Goal: Information Seeking & Learning: Learn about a topic

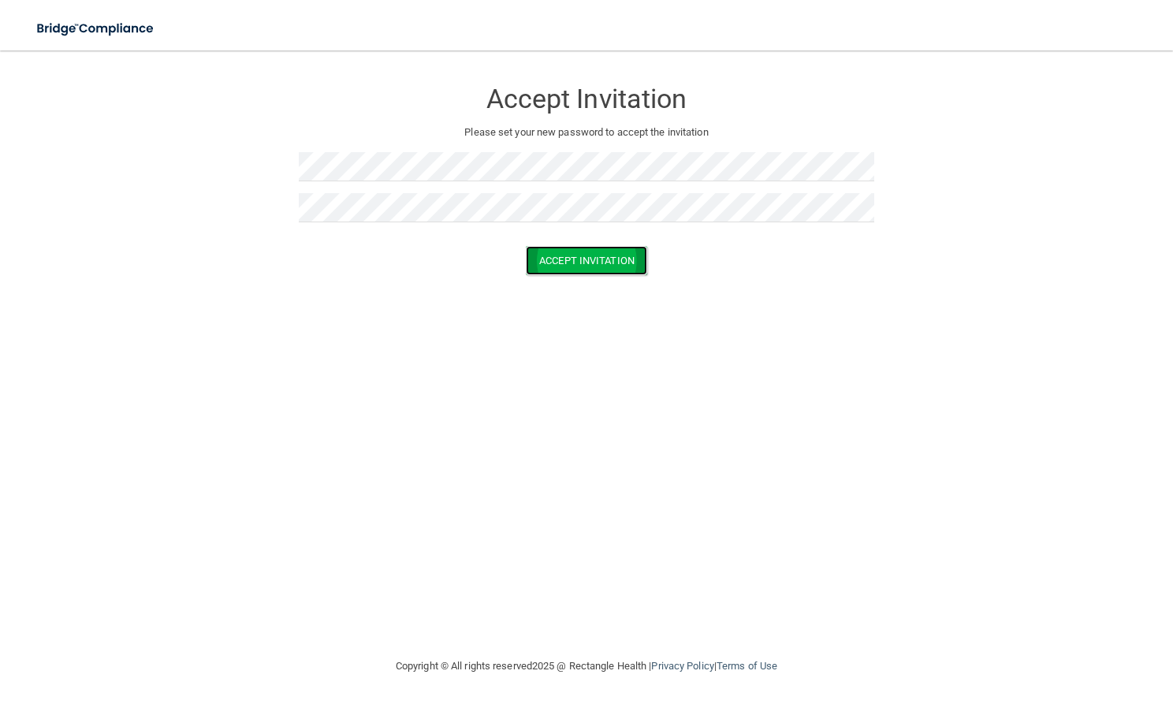
click at [585, 251] on button "Accept Invitation" at bounding box center [586, 260] width 121 height 29
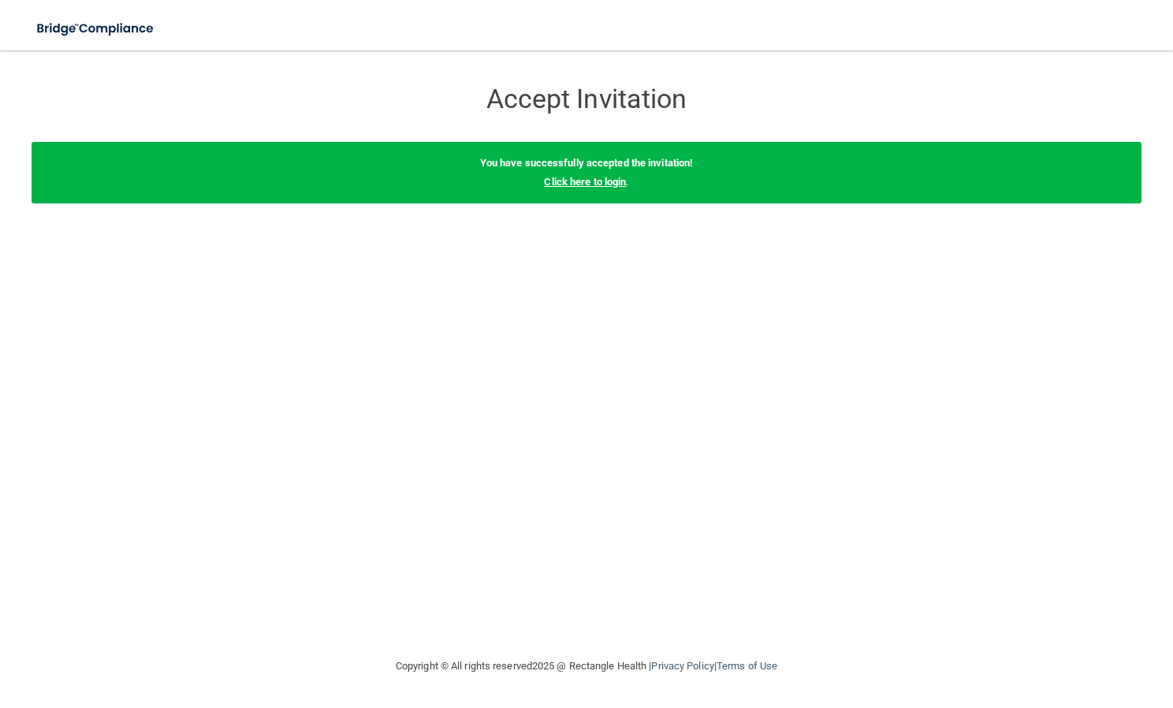
click at [592, 178] on link "Click here to login" at bounding box center [585, 182] width 82 height 12
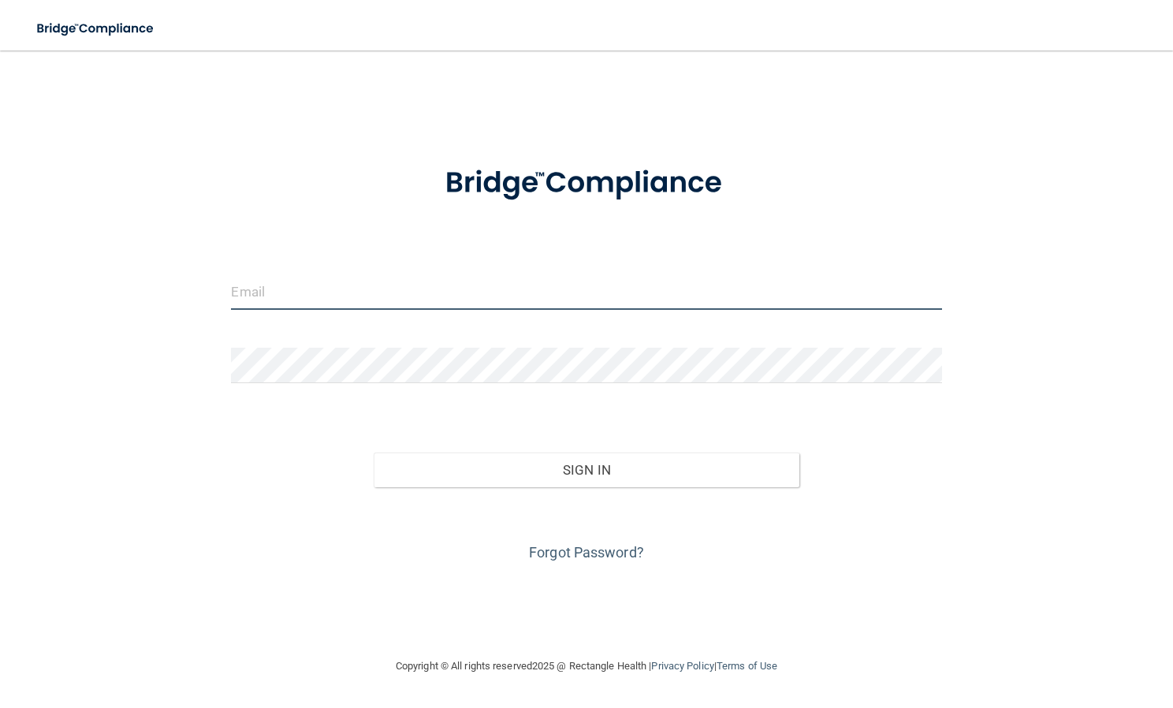
type input "[PERSON_NAME][EMAIL_ADDRESS][PERSON_NAME][DOMAIN_NAME]"
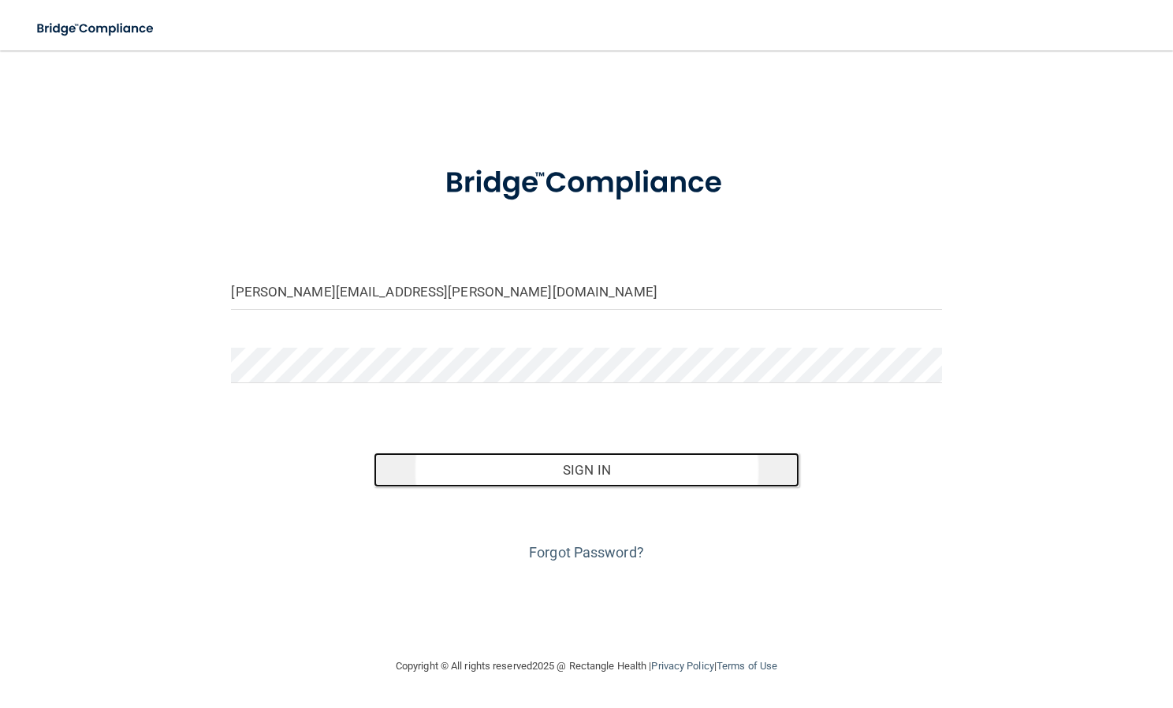
click at [549, 469] on button "Sign In" at bounding box center [587, 469] width 426 height 35
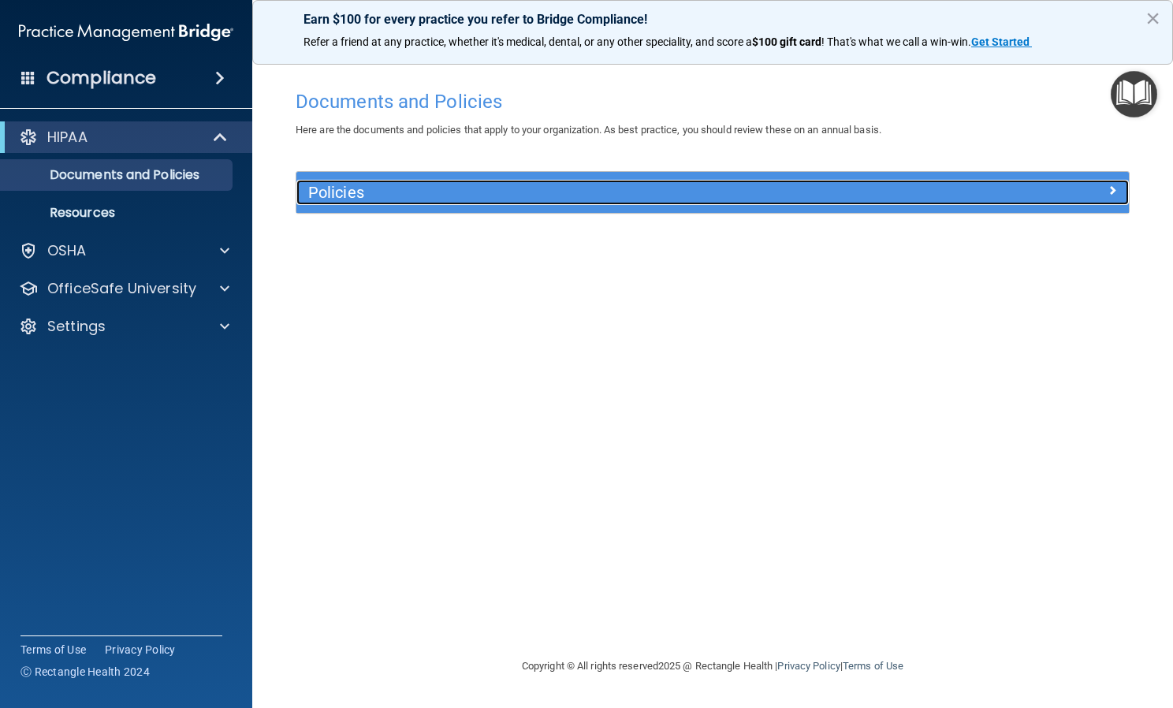
click at [374, 188] on h5 "Policies" at bounding box center [608, 192] width 601 height 17
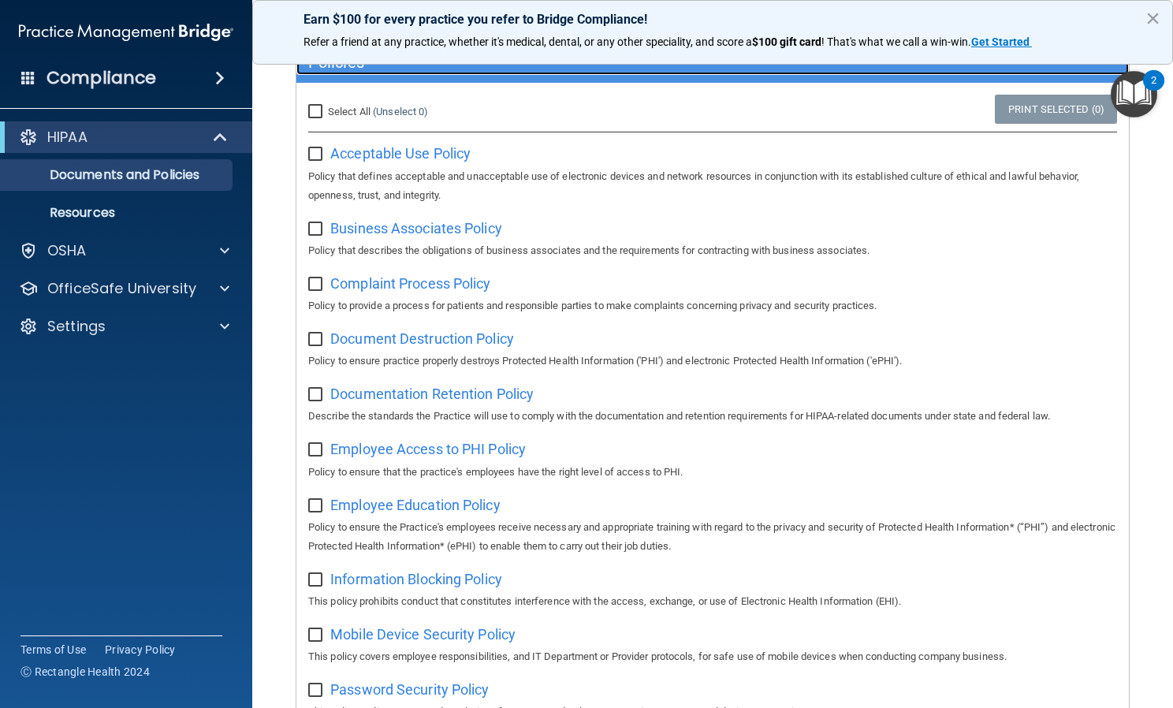
scroll to position [131, 0]
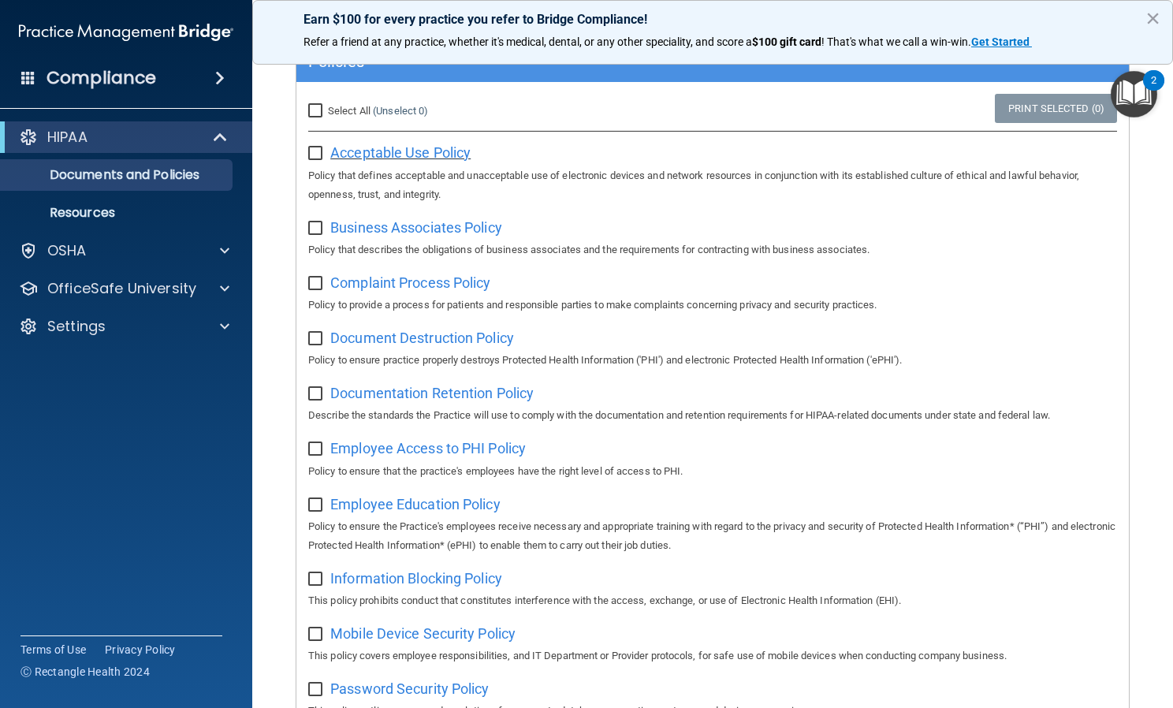
click at [374, 156] on span "Acceptable Use Policy" at bounding box center [400, 152] width 140 height 17
click at [308, 154] on input "checkbox" at bounding box center [317, 153] width 18 height 13
checkbox input "true"
click at [310, 229] on input "checkbox" at bounding box center [317, 228] width 18 height 13
checkbox input "true"
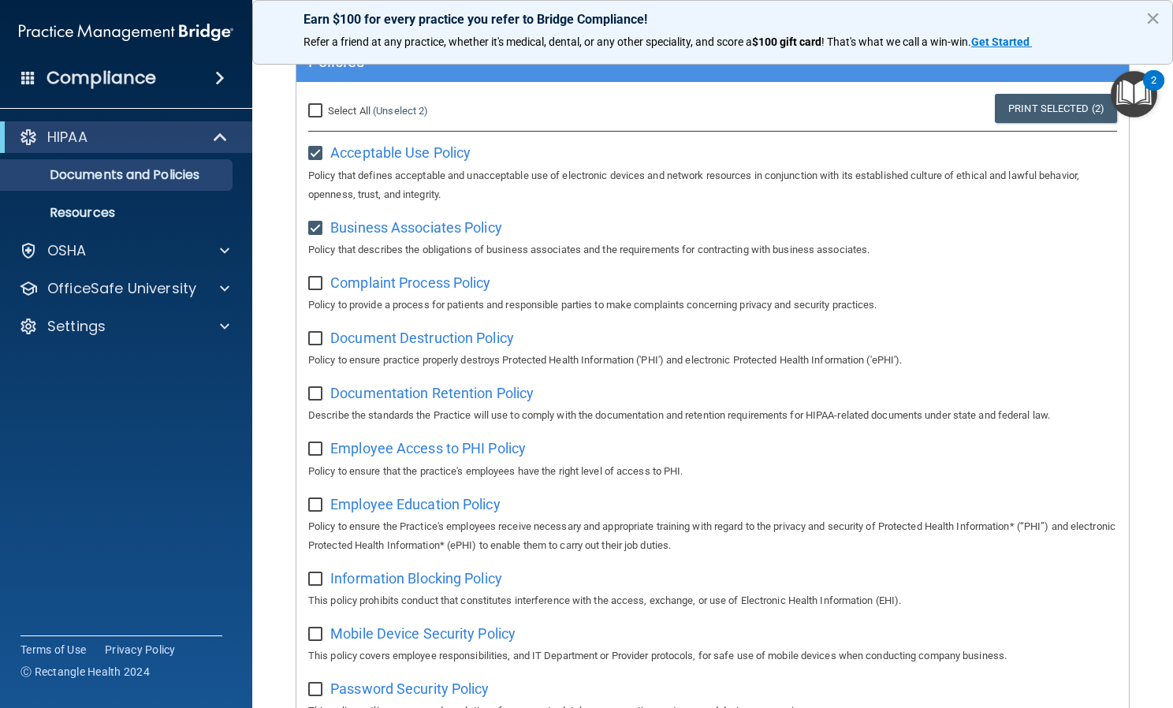
click at [308, 285] on input "checkbox" at bounding box center [317, 283] width 18 height 13
checkbox input "true"
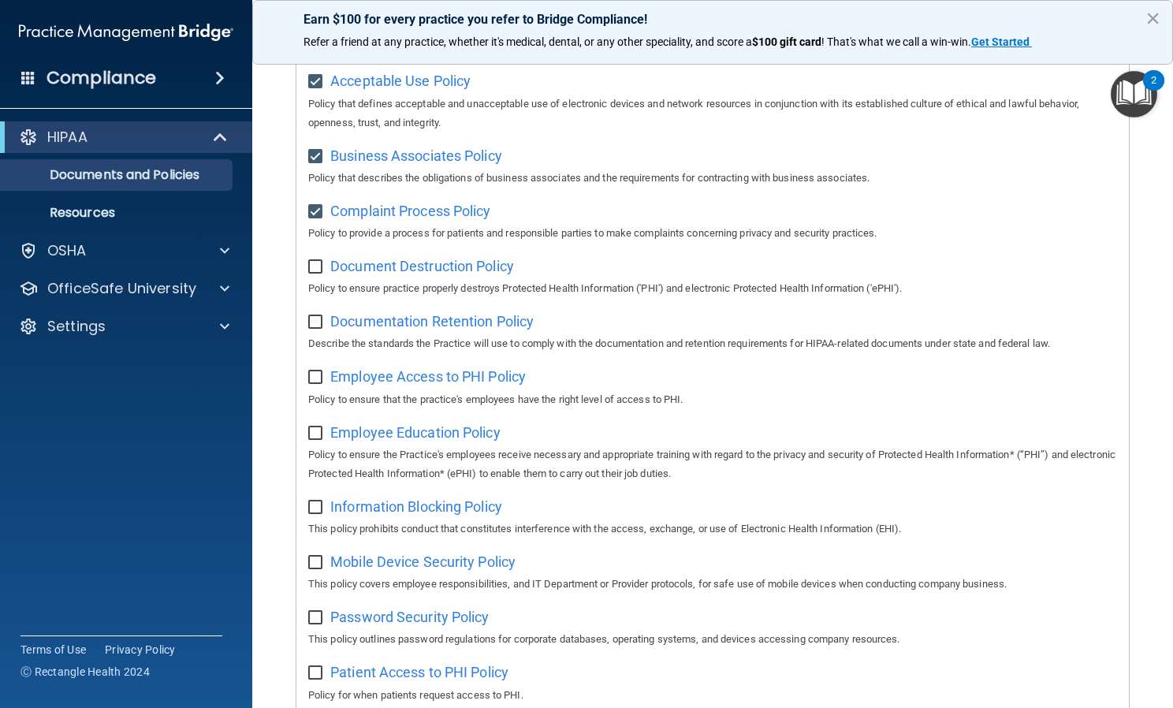
scroll to position [204, 0]
click at [316, 266] on input "checkbox" at bounding box center [317, 265] width 18 height 13
checkbox input "true"
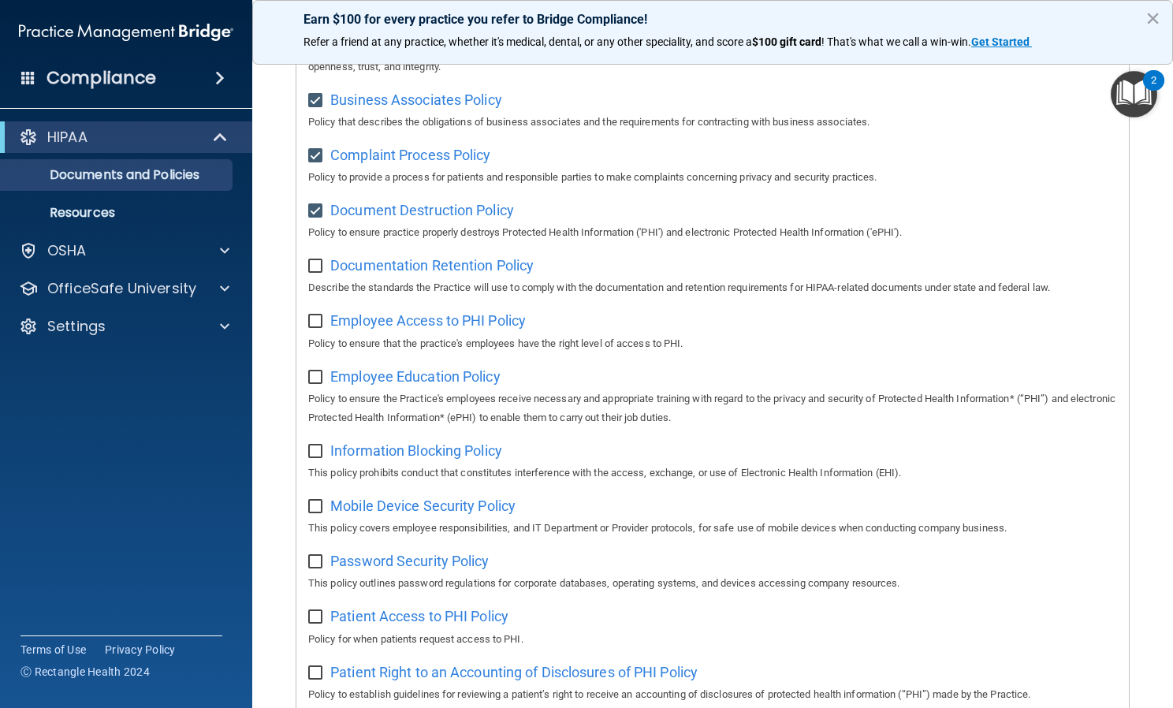
scroll to position [259, 0]
click at [316, 266] on input "checkbox" at bounding box center [317, 265] width 18 height 13
checkbox input "true"
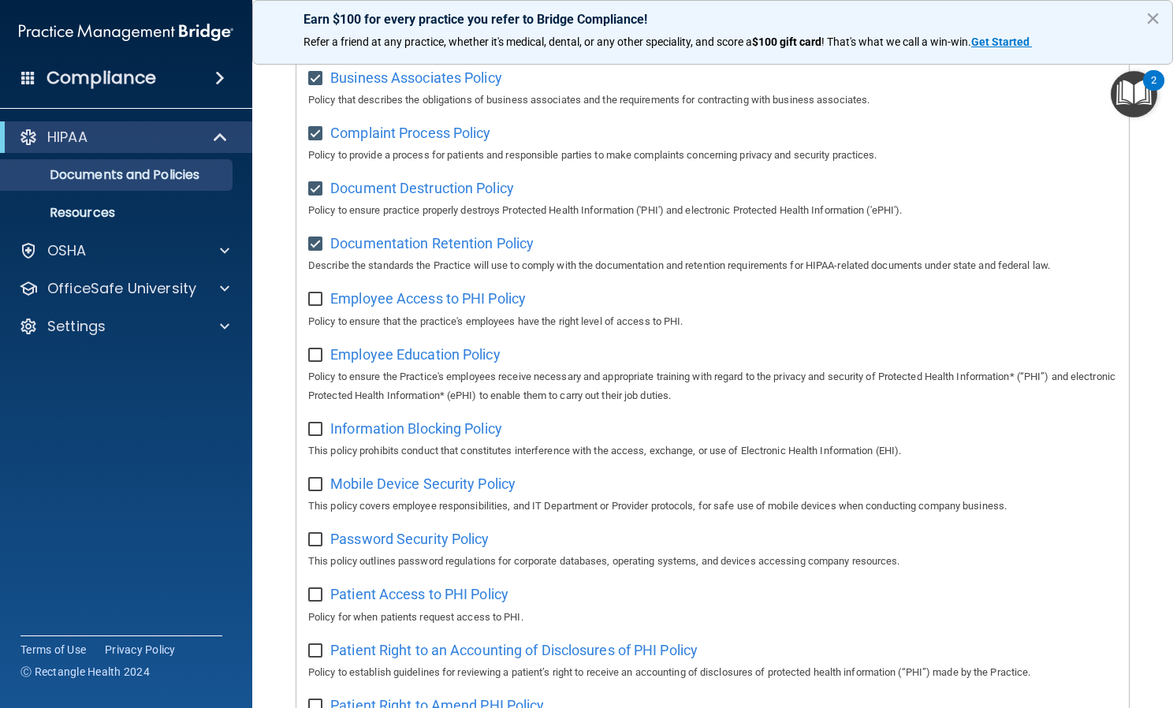
scroll to position [327, 0]
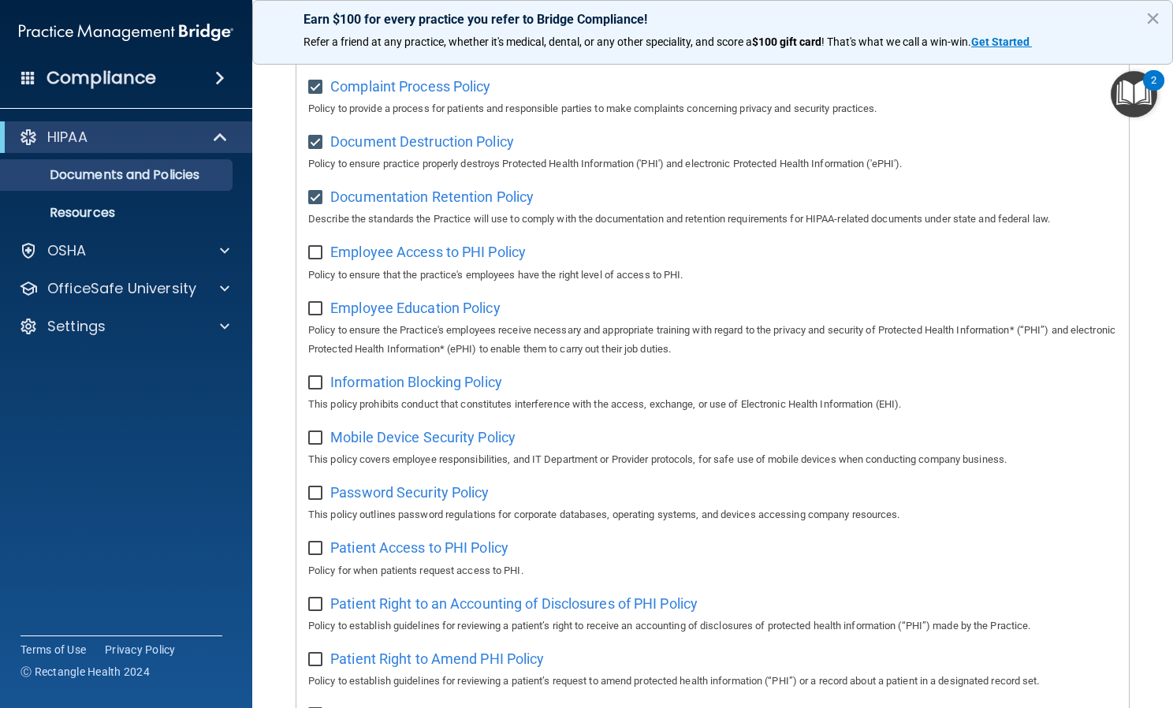
click at [311, 255] on input "checkbox" at bounding box center [317, 253] width 18 height 13
checkbox input "true"
click at [311, 315] on input "checkbox" at bounding box center [317, 309] width 18 height 13
checkbox input "true"
click at [313, 387] on input "checkbox" at bounding box center [317, 383] width 18 height 13
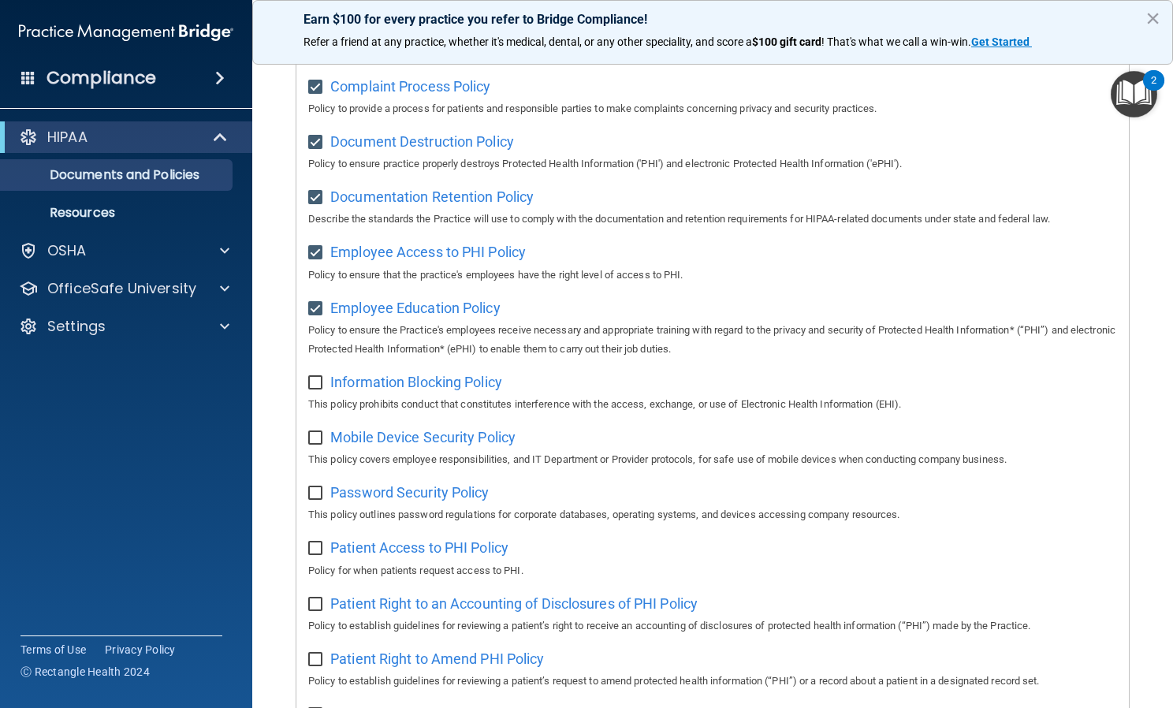
checkbox input "true"
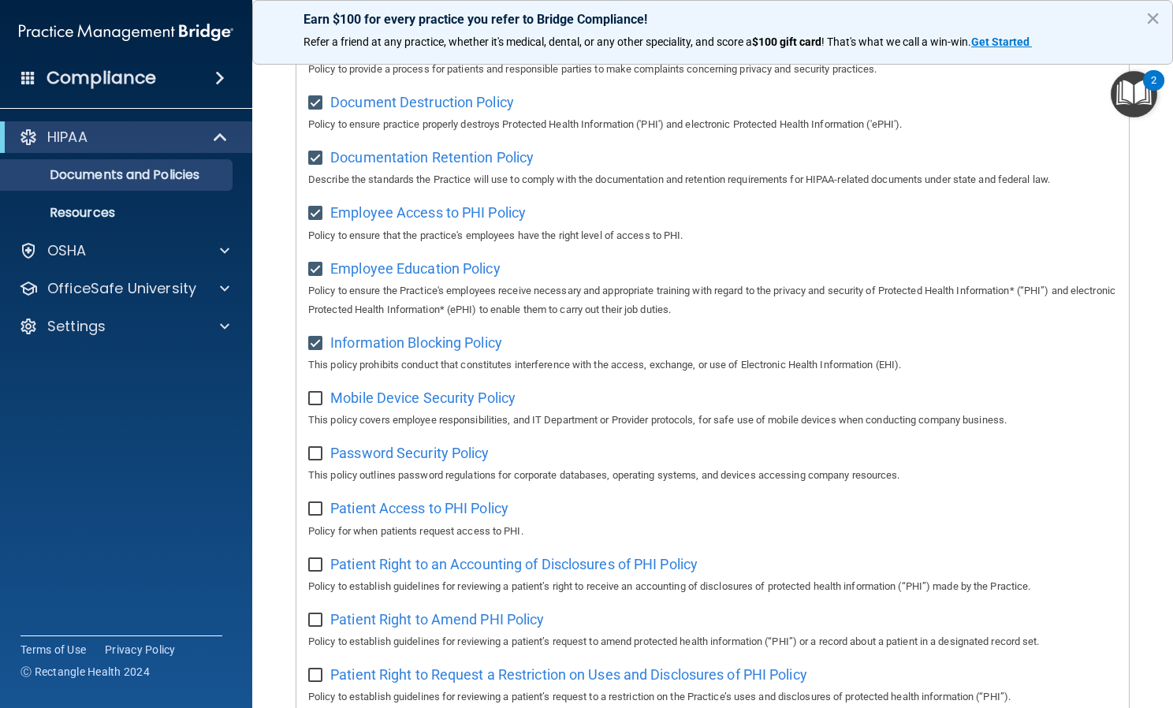
scroll to position [367, 0]
click at [313, 396] on input "checkbox" at bounding box center [317, 398] width 18 height 13
checkbox input "true"
click at [312, 451] on label at bounding box center [318, 448] width 20 height 18
click at [312, 451] on input "checkbox" at bounding box center [317, 453] width 18 height 13
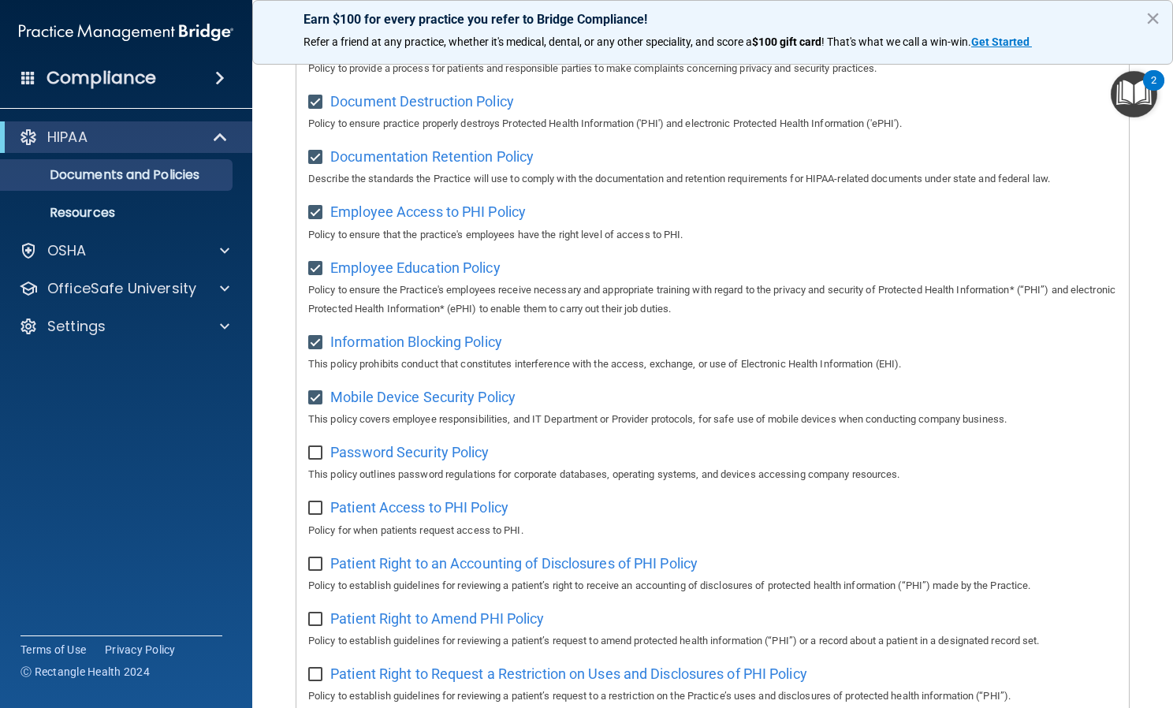
checkbox input "true"
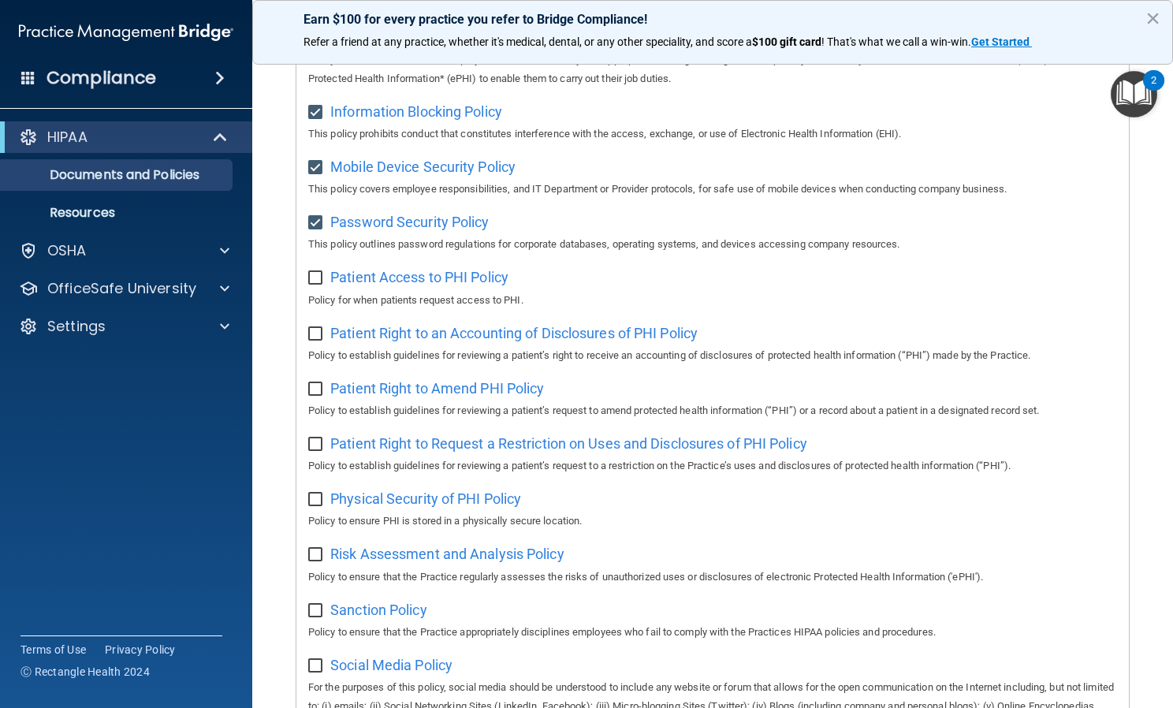
scroll to position [598, 0]
click at [318, 284] on input "checkbox" at bounding box center [317, 277] width 18 height 13
checkbox input "true"
click at [312, 340] on input "checkbox" at bounding box center [317, 333] width 18 height 13
checkbox input "true"
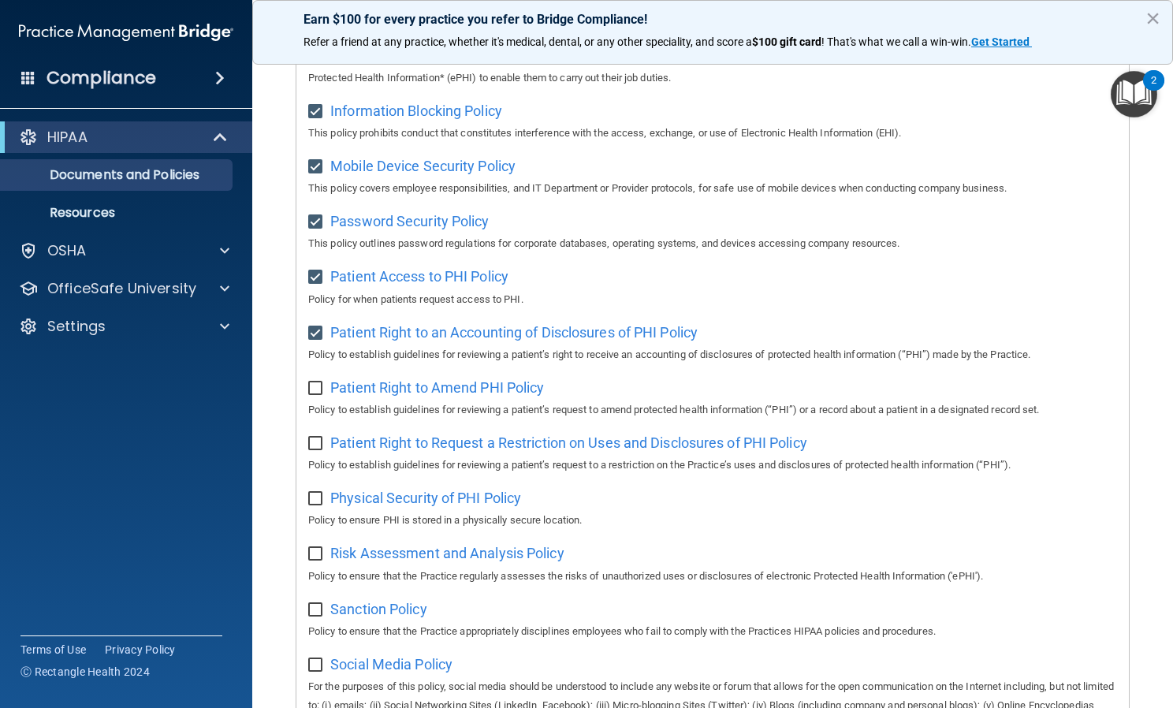
click at [314, 395] on input "checkbox" at bounding box center [317, 388] width 18 height 13
checkbox input "true"
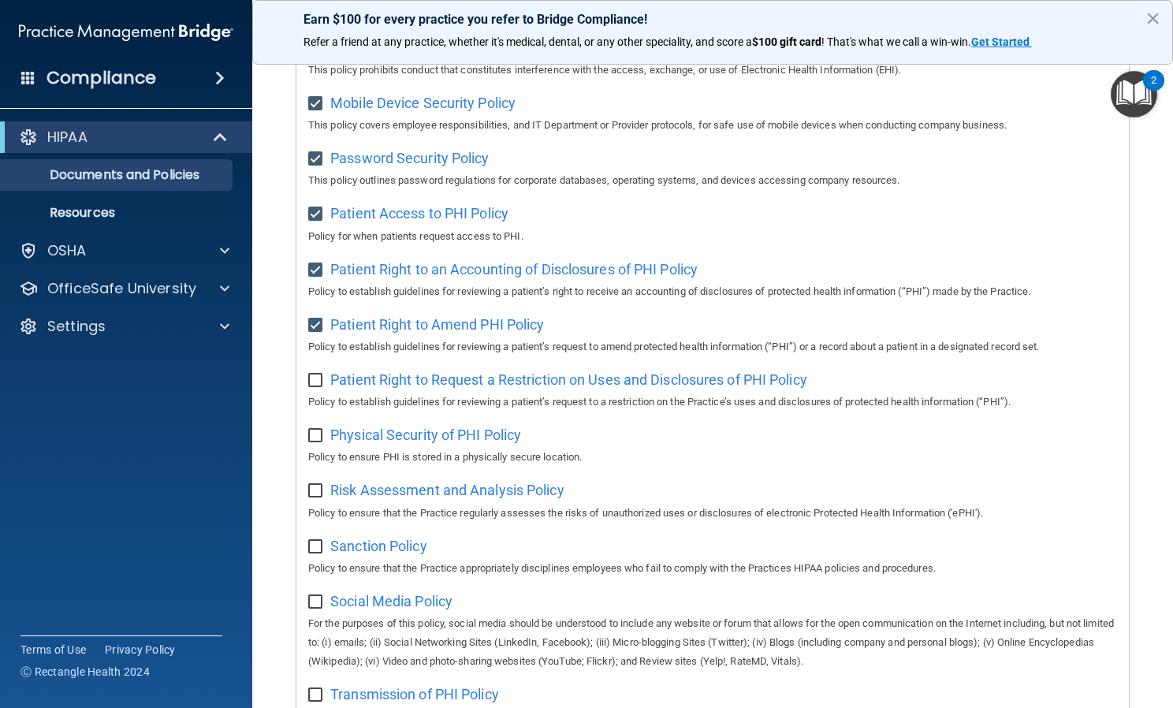
scroll to position [662, 0]
click at [313, 386] on input "checkbox" at bounding box center [317, 380] width 18 height 13
checkbox input "true"
click at [306, 445] on div "Select All (Unselect 14) Unselect All Print Selected (14) Acceptable Use Policy…" at bounding box center [712, 204] width 832 height 1307
click at [315, 441] on input "checkbox" at bounding box center [317, 435] width 18 height 13
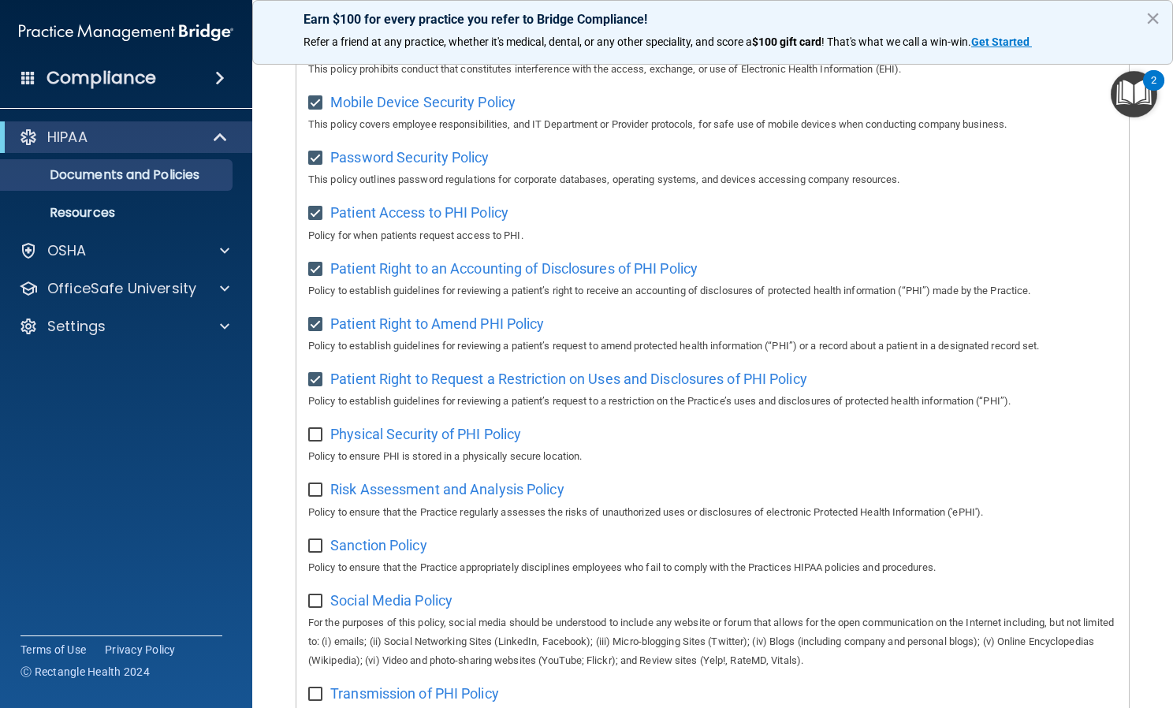
checkbox input "true"
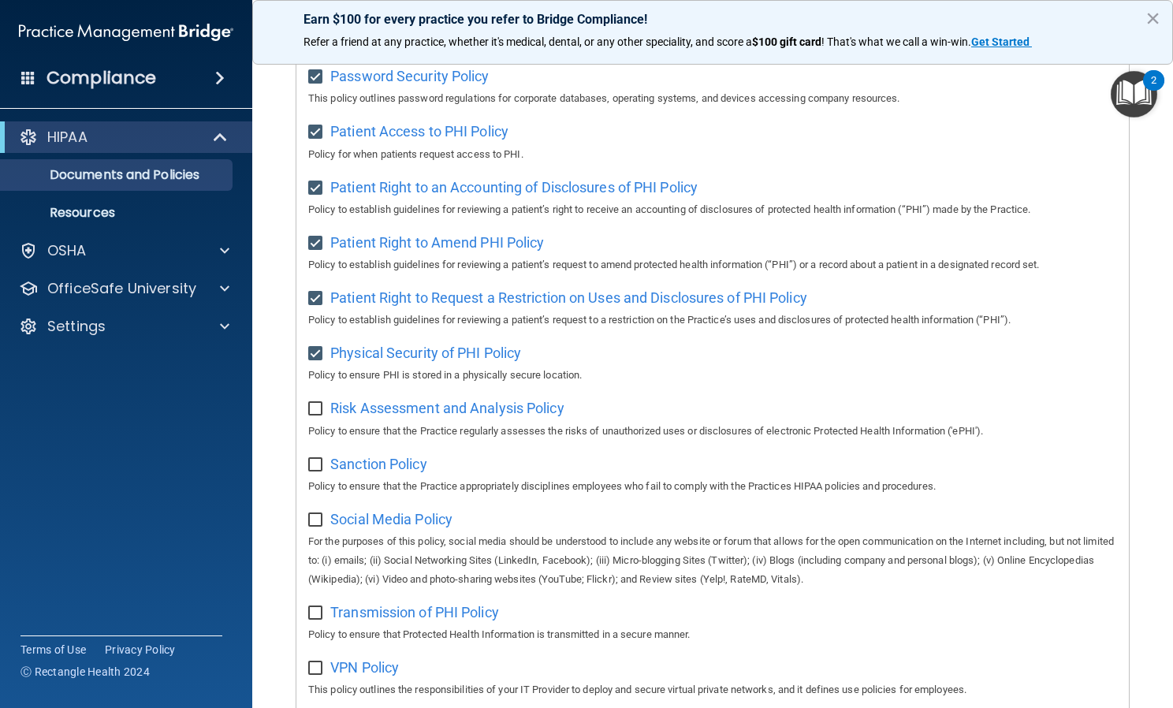
scroll to position [751, 0]
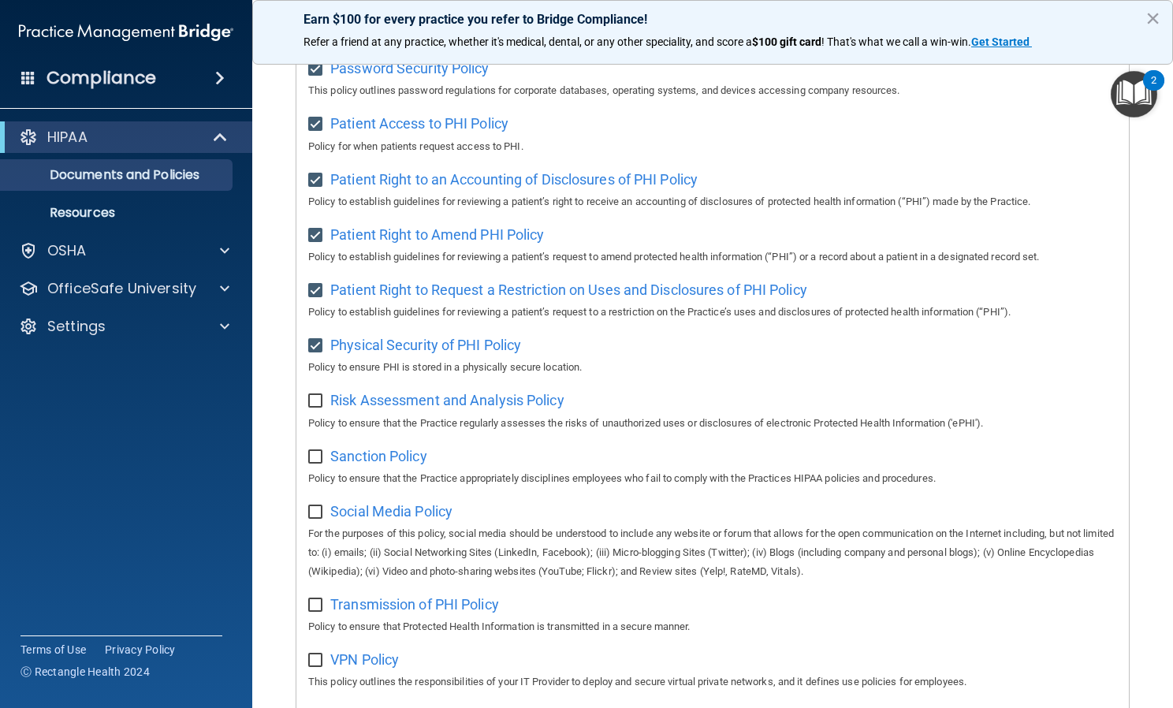
click at [313, 405] on input "checkbox" at bounding box center [317, 401] width 18 height 13
click at [315, 408] on input "checkbox" at bounding box center [317, 401] width 18 height 13
checkbox input "false"
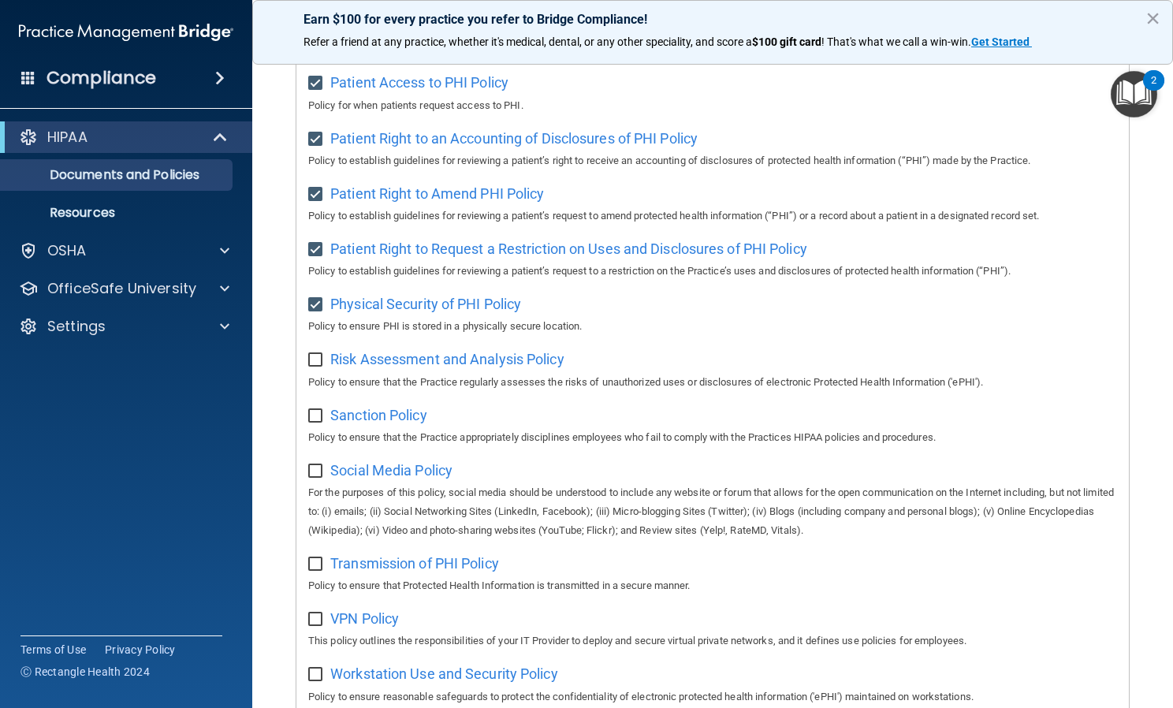
scroll to position [794, 0]
click at [311, 419] on input "checkbox" at bounding box center [317, 414] width 18 height 13
checkbox input "true"
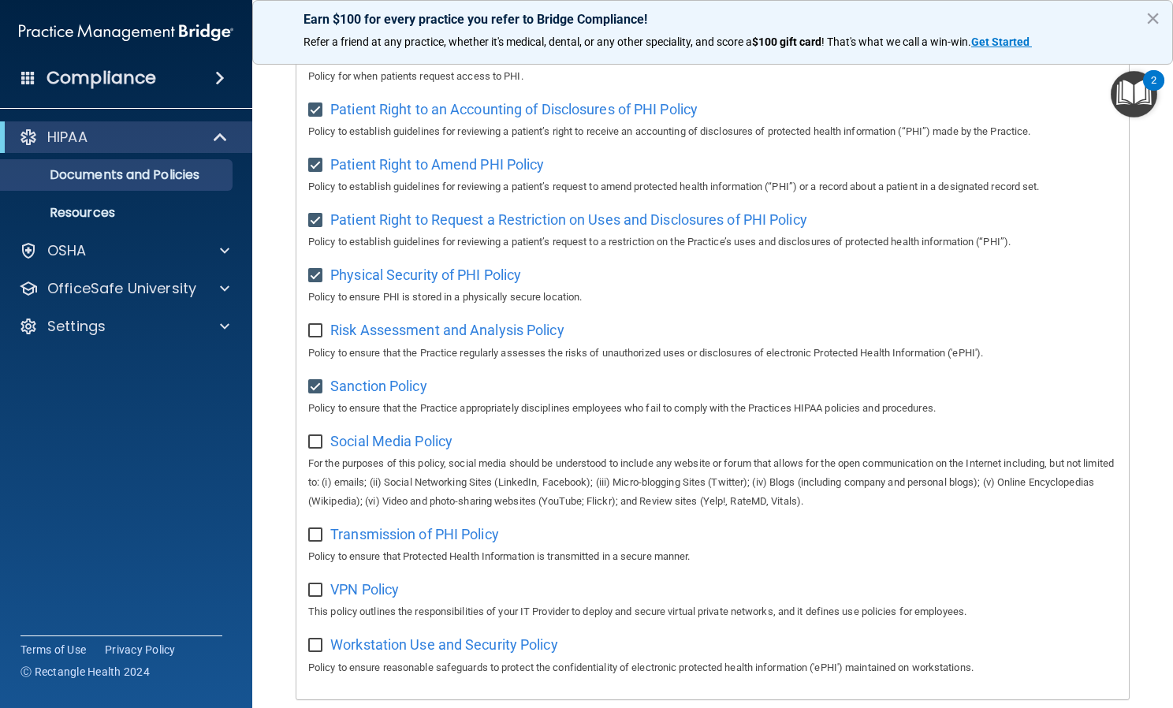
scroll to position [822, 0]
click at [312, 448] on input "checkbox" at bounding box center [317, 441] width 18 height 13
checkbox input "true"
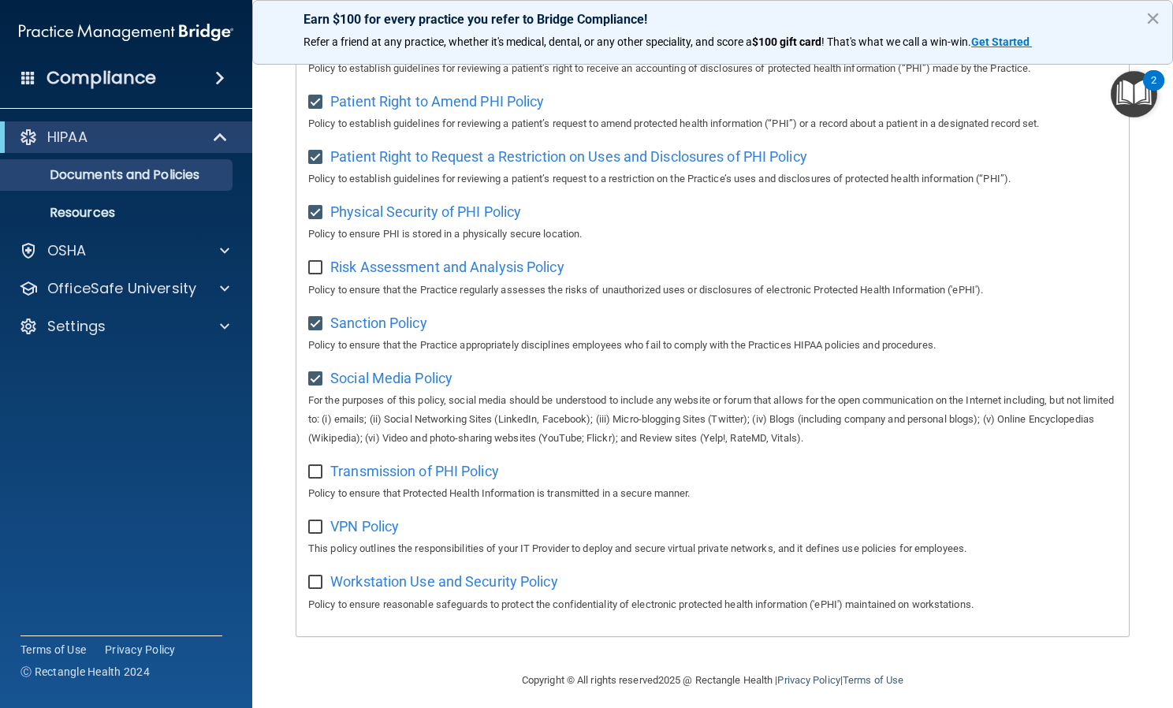
scroll to position [911, 0]
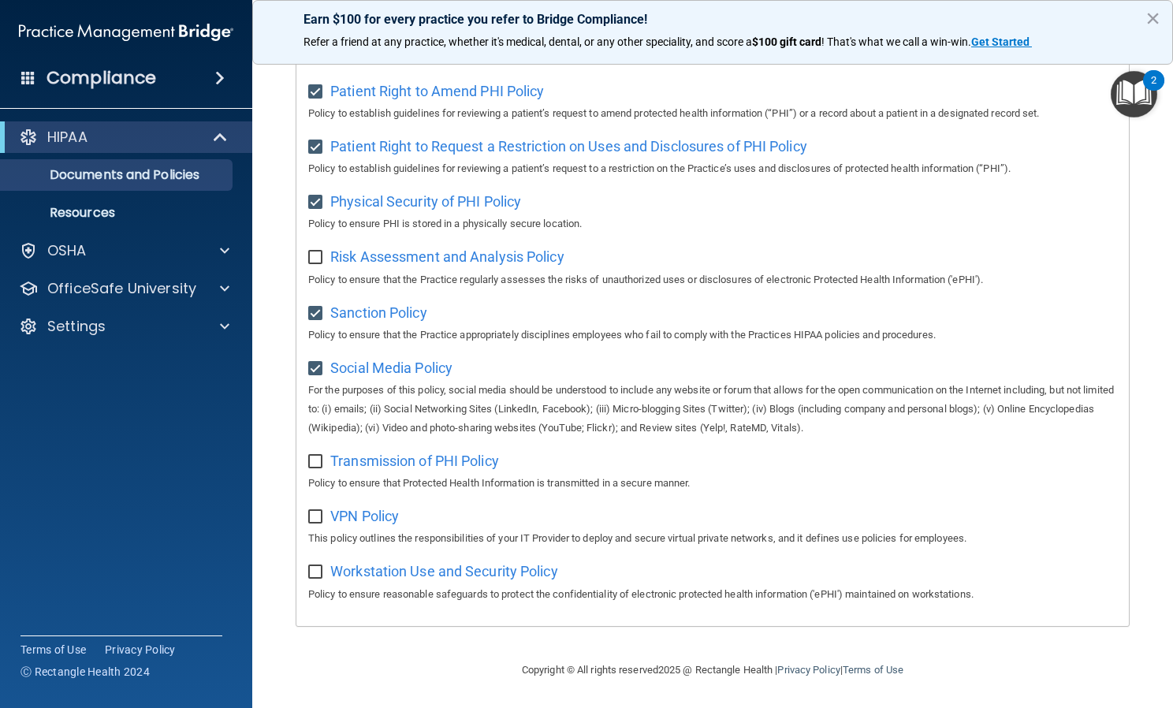
click at [318, 456] on input "checkbox" at bounding box center [317, 462] width 18 height 13
checkbox input "true"
click at [312, 516] on input "checkbox" at bounding box center [317, 517] width 18 height 13
checkbox input "true"
click at [309, 574] on input "checkbox" at bounding box center [317, 572] width 18 height 13
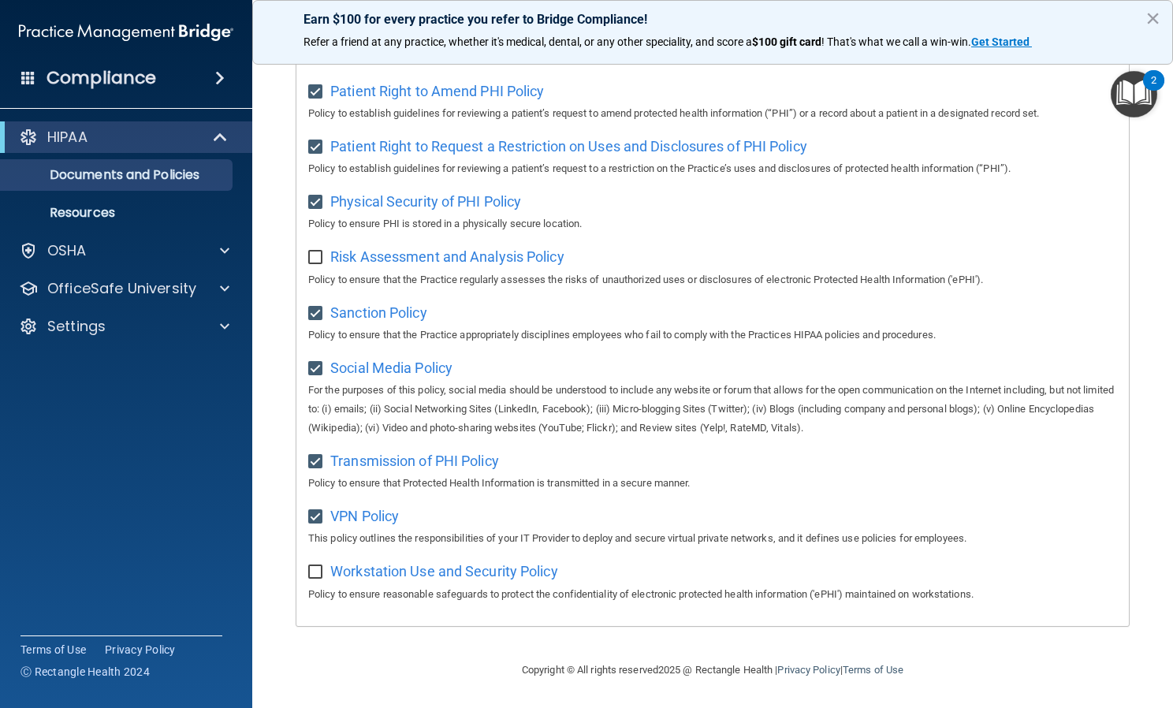
checkbox input "true"
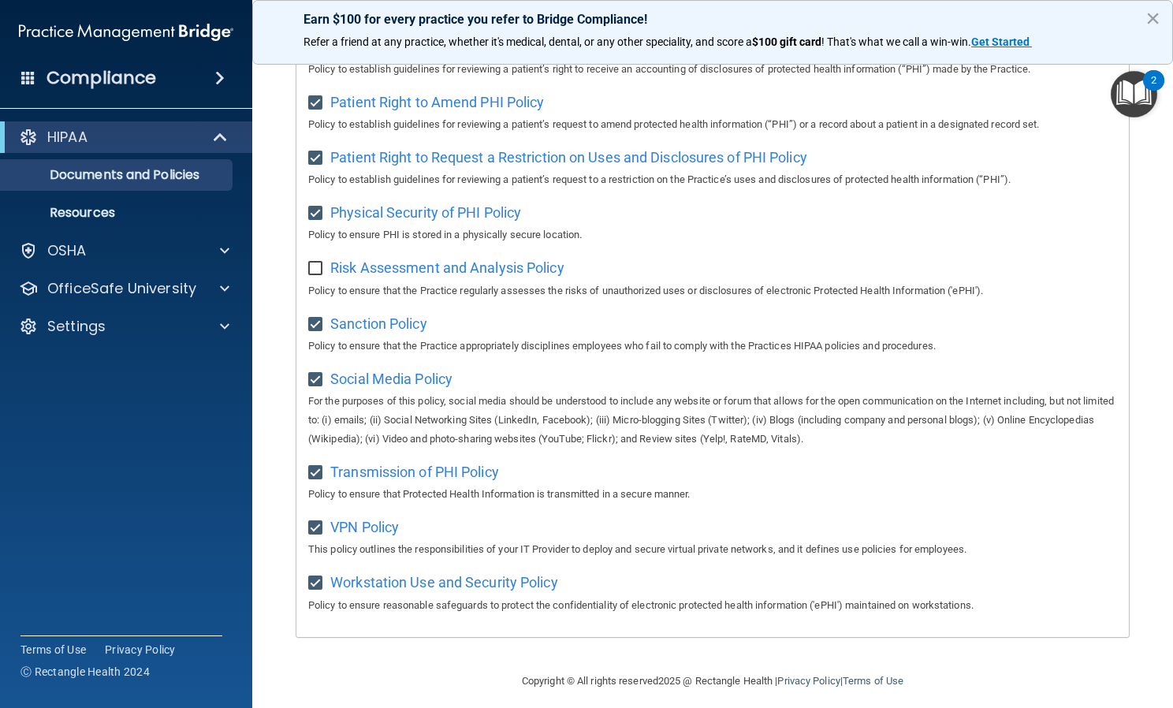
scroll to position [884, 0]
click at [320, 275] on input "checkbox" at bounding box center [317, 268] width 18 height 13
checkbox input "true"
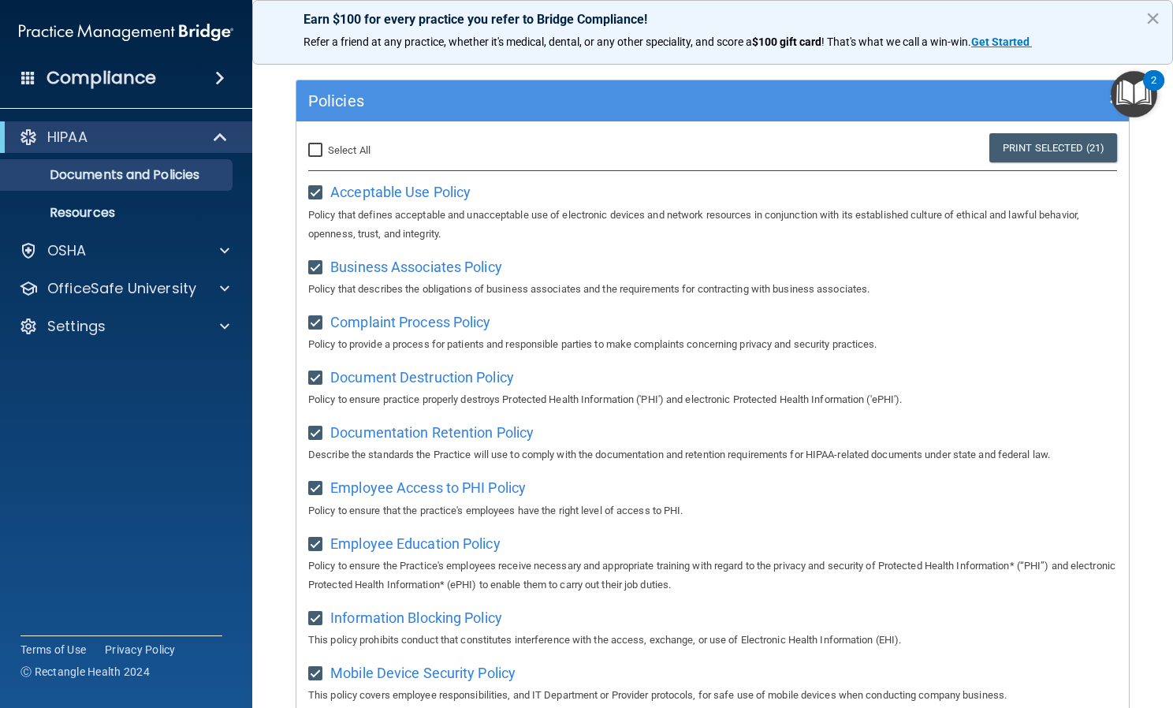
scroll to position [0, 0]
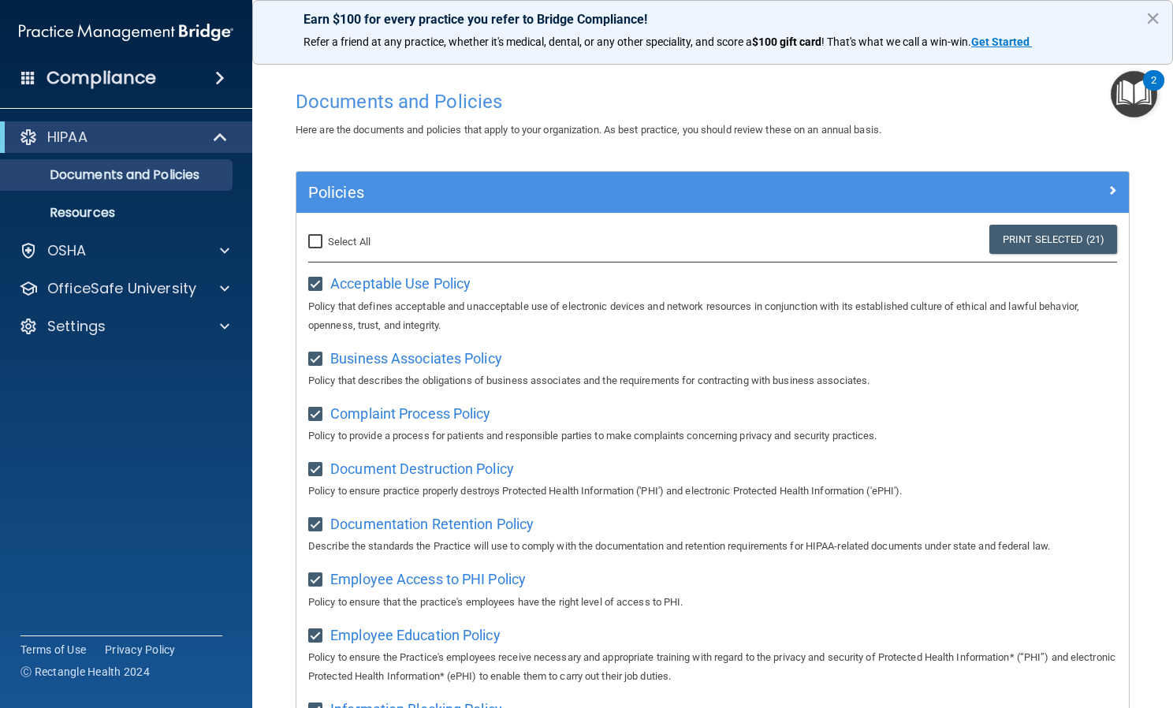
click at [1137, 94] on img "Open Resource Center, 2 new notifications" at bounding box center [1134, 94] width 47 height 47
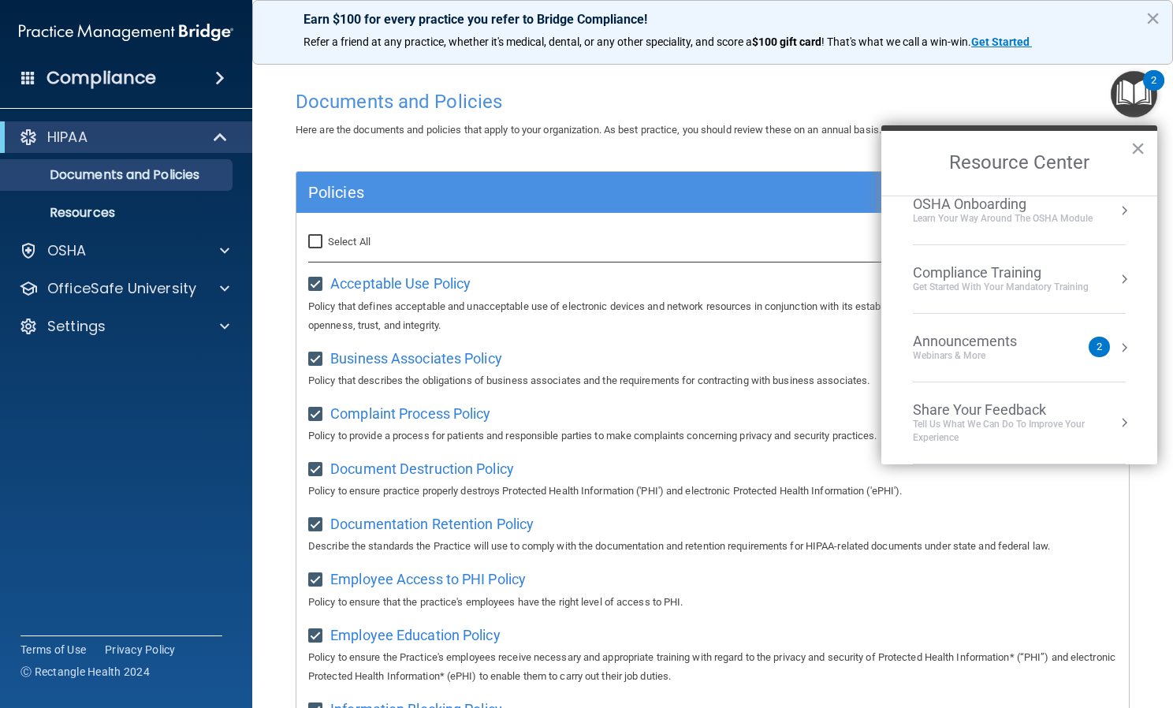
scroll to position [21, 0]
click at [85, 214] on p "Resources" at bounding box center [117, 213] width 215 height 16
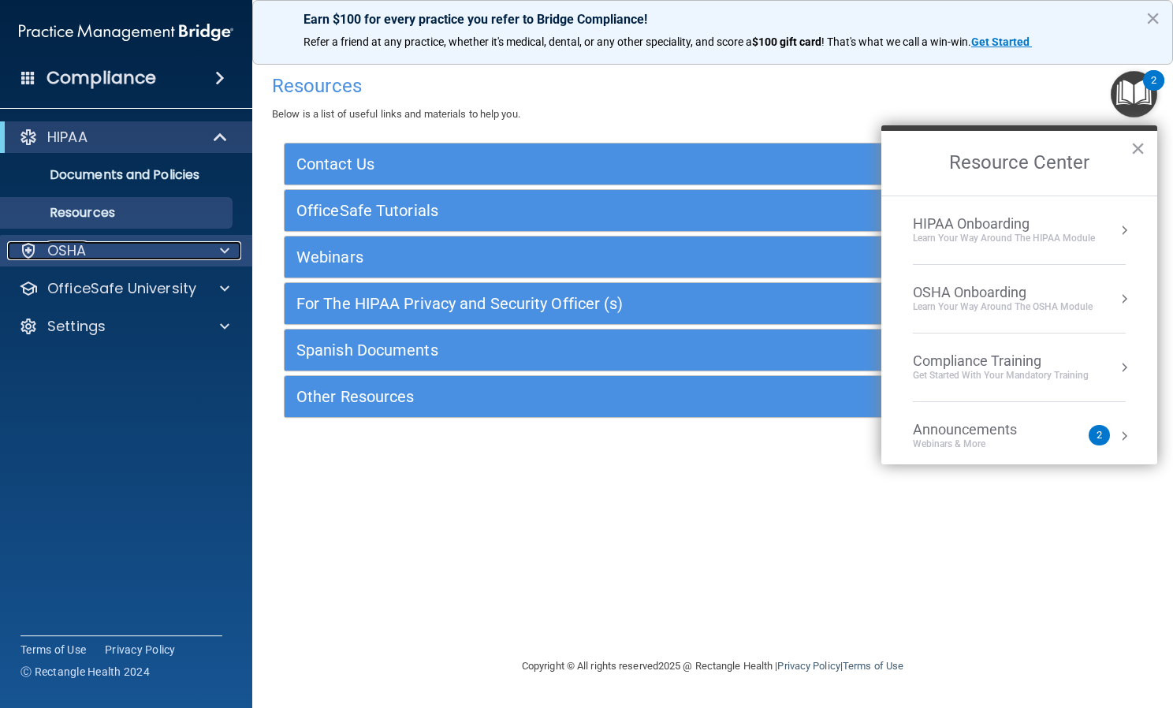
click at [83, 244] on p "OSHA" at bounding box center [66, 250] width 39 height 19
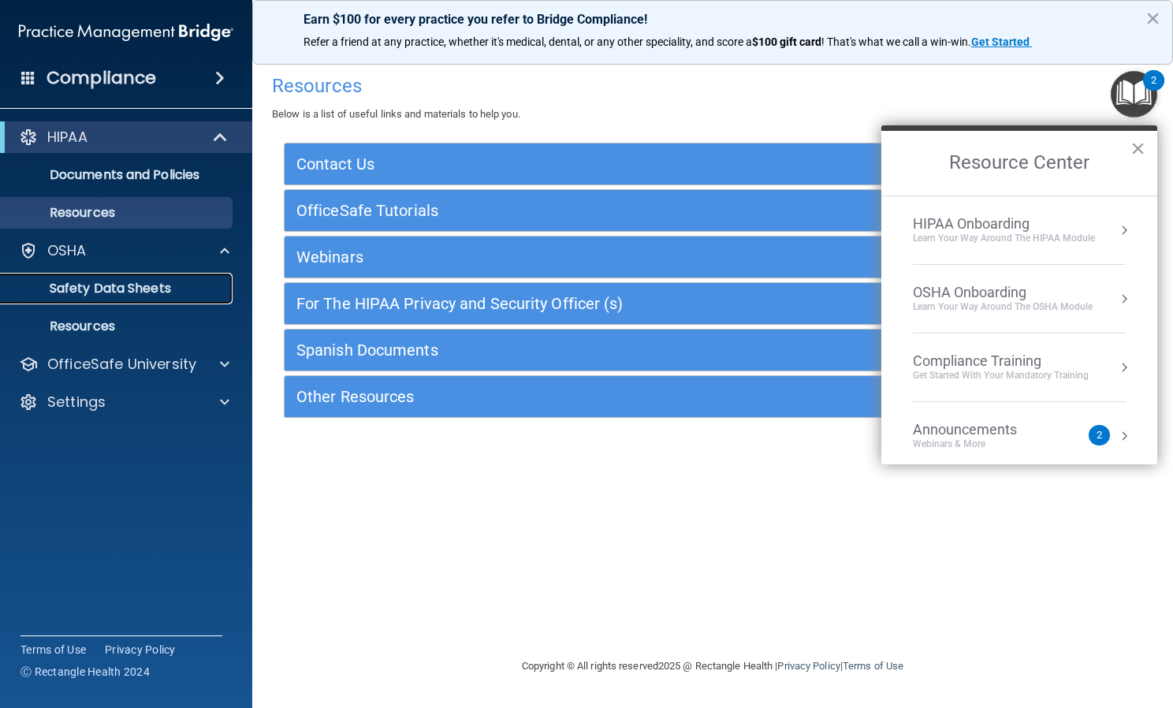
click at [90, 281] on p "Safety Data Sheets" at bounding box center [117, 289] width 215 height 16
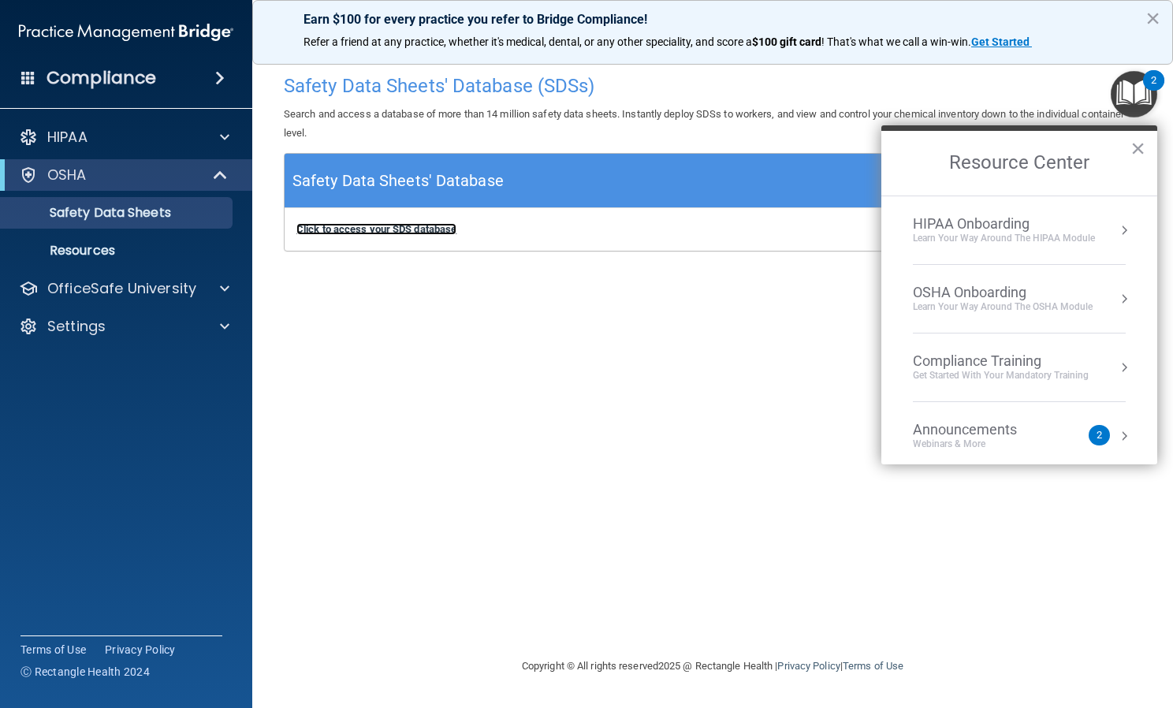
click at [422, 224] on b "Click to access your SDS database" at bounding box center [376, 229] width 160 height 12
click at [964, 232] on div "Learn Your Way around the HIPAA module" at bounding box center [1004, 238] width 182 height 13
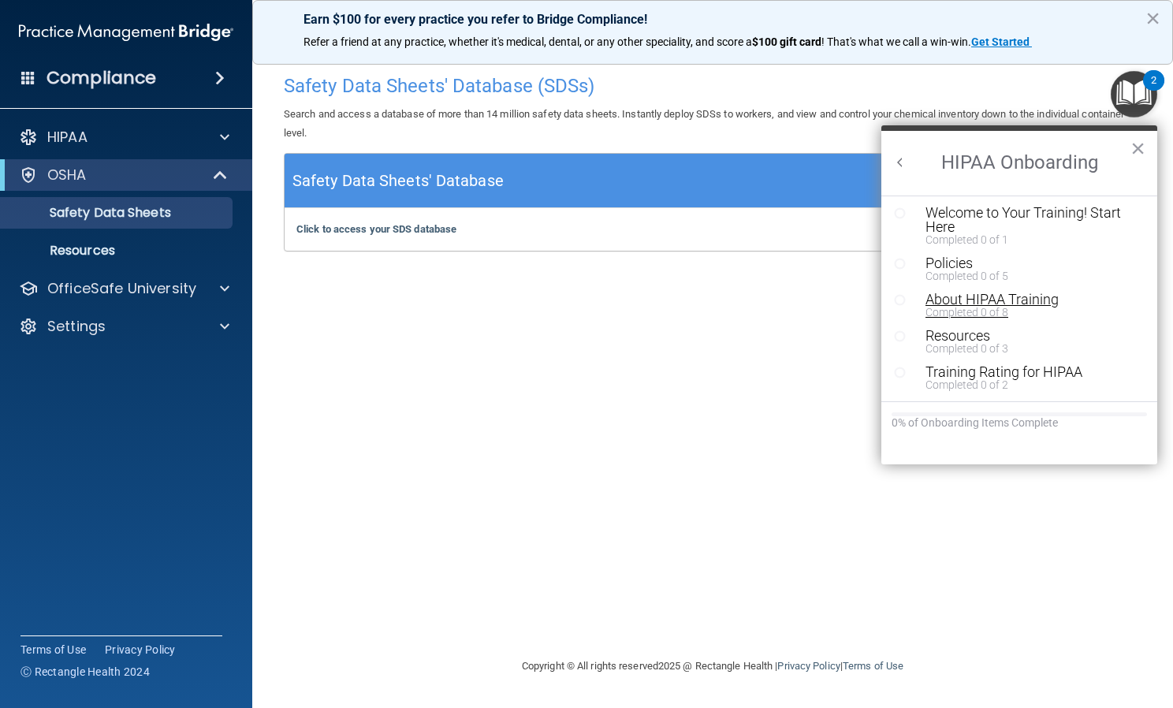
scroll to position [3, 0]
click at [929, 218] on div "Welcome to Your Training! Start Here" at bounding box center [1024, 220] width 199 height 28
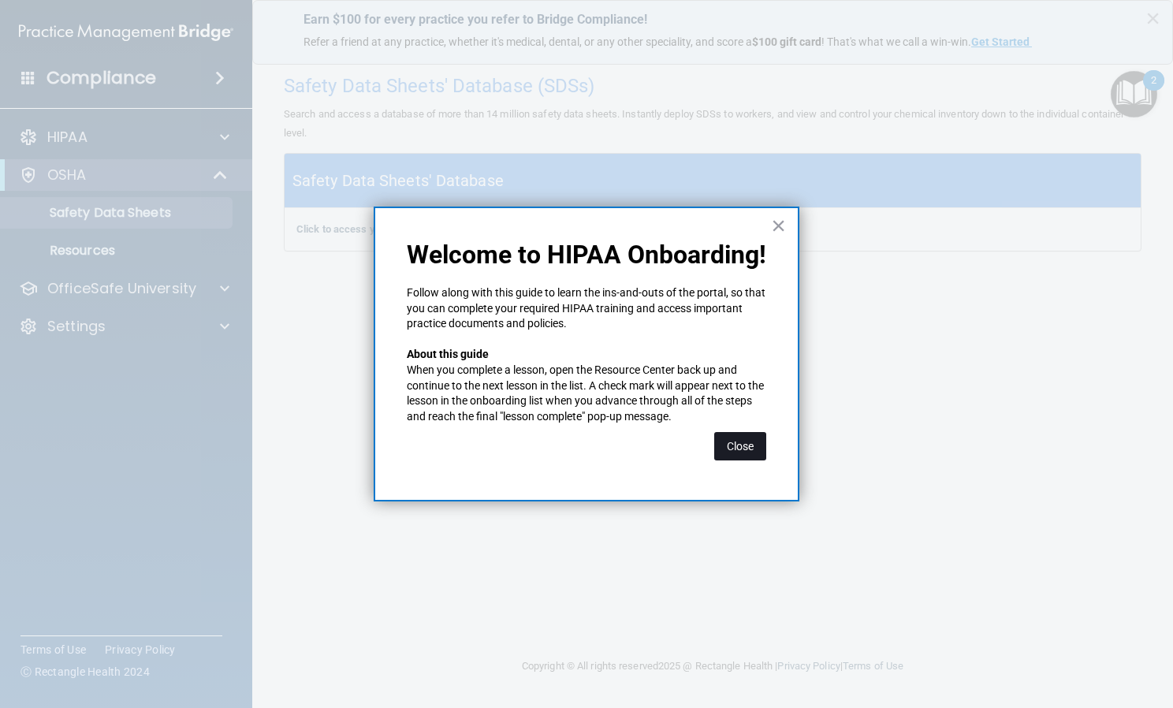
click at [735, 436] on button "Close" at bounding box center [740, 446] width 52 height 28
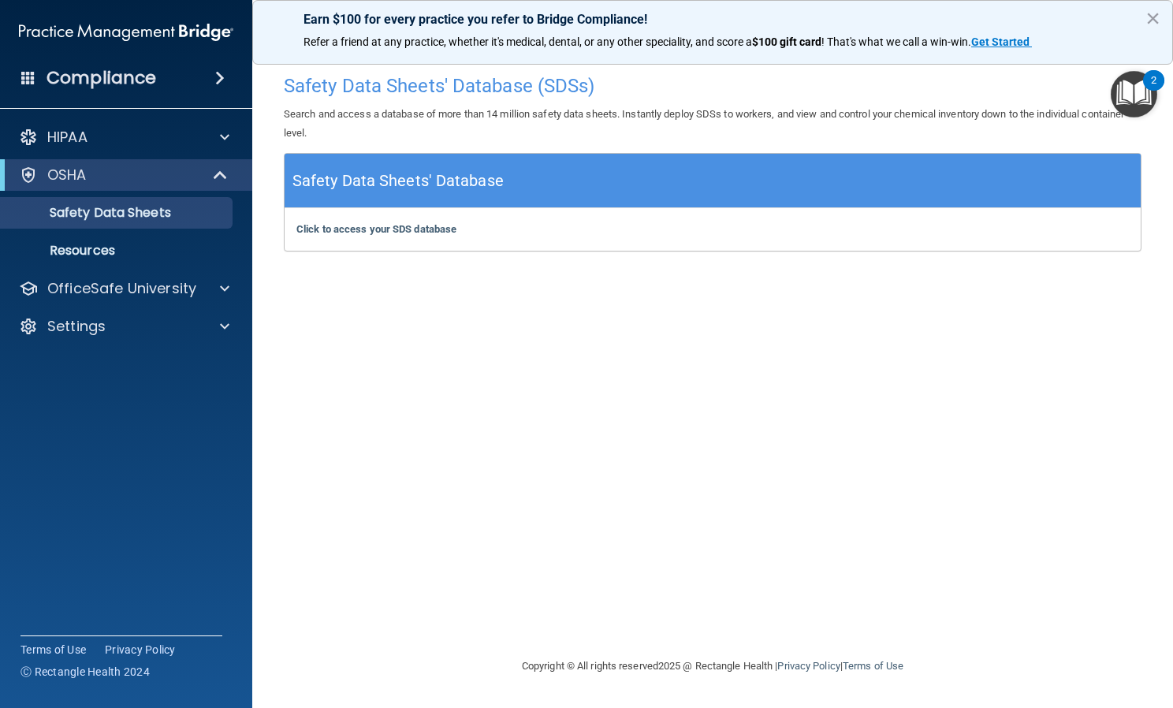
click at [1129, 103] on img "Open Resource Center, 2 new notifications" at bounding box center [1134, 94] width 47 height 47
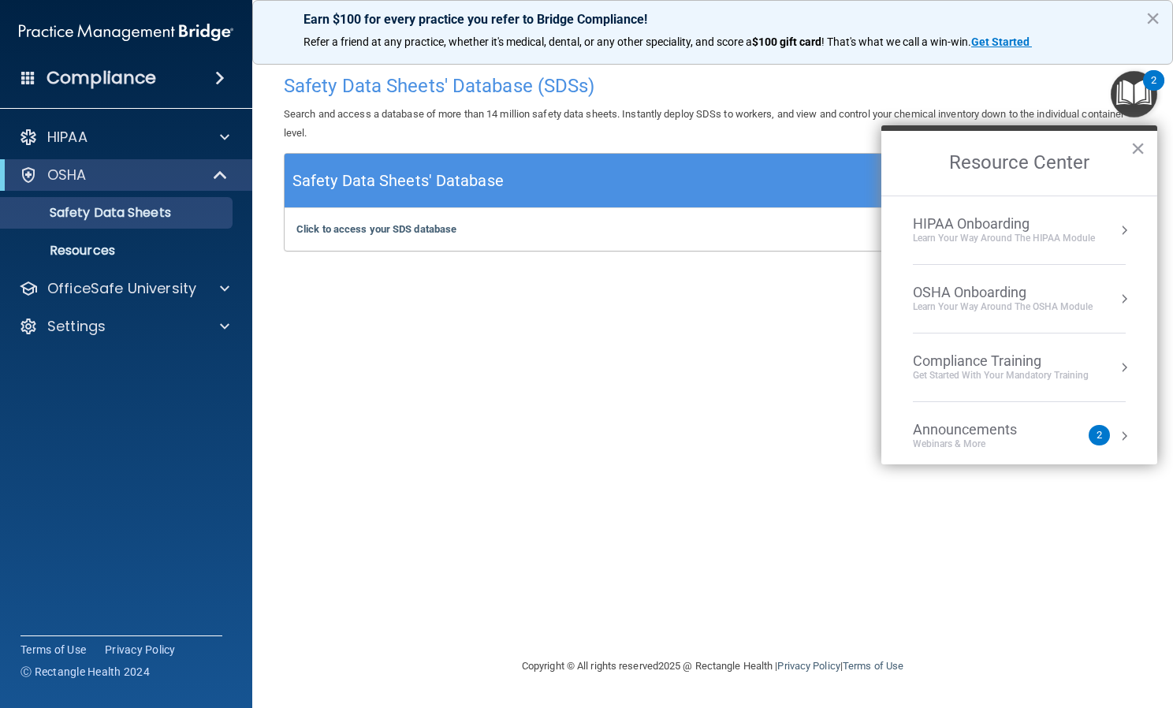
click at [1013, 230] on div "HIPAA Onboarding" at bounding box center [1004, 223] width 182 height 17
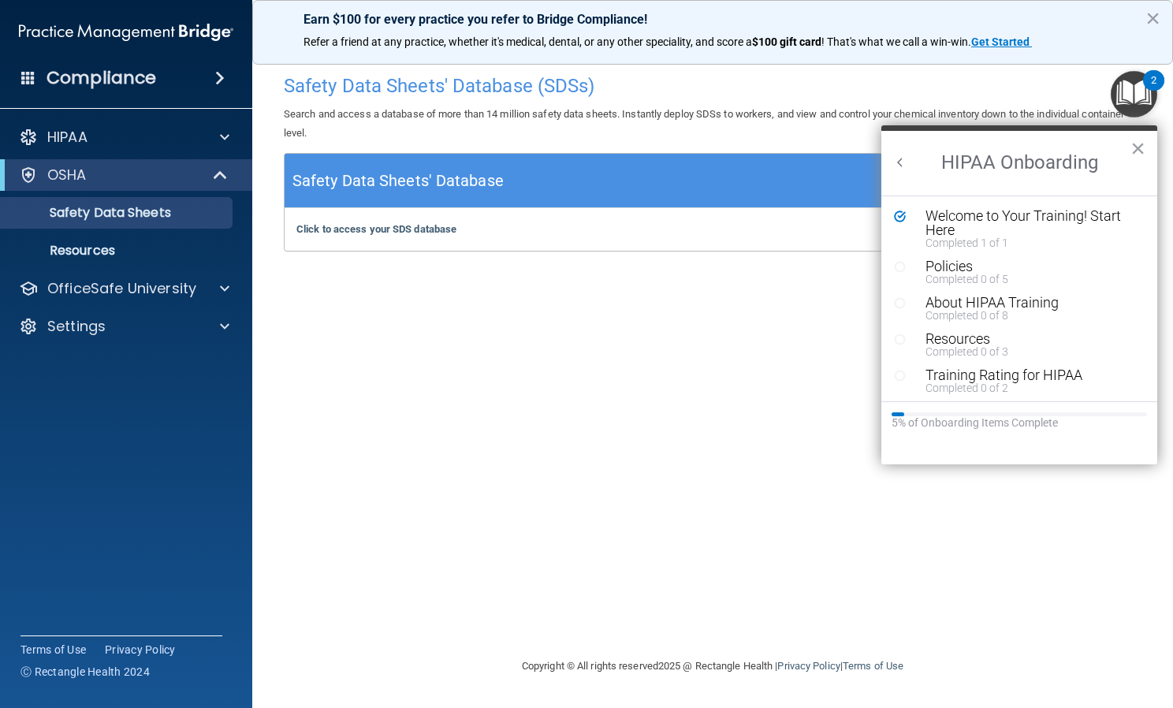
scroll to position [0, 0]
click at [968, 211] on div "Welcome to Your Training! Start Here" at bounding box center [1024, 223] width 199 height 28
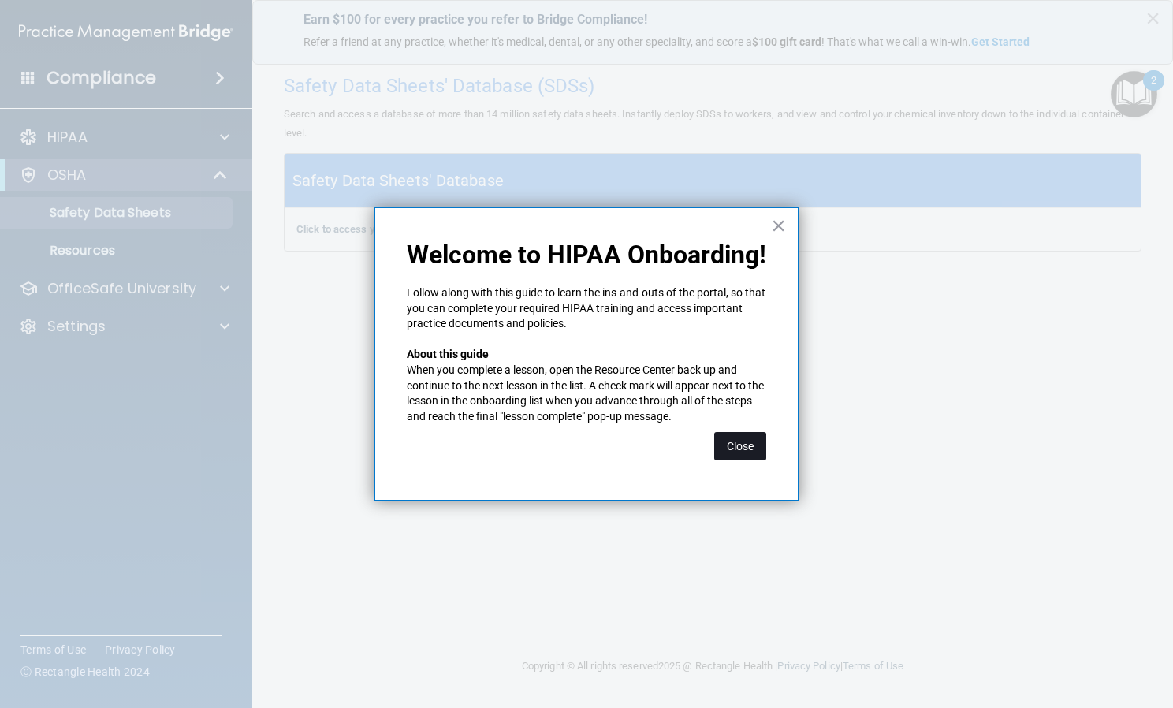
click at [759, 439] on button "Close" at bounding box center [740, 446] width 52 height 28
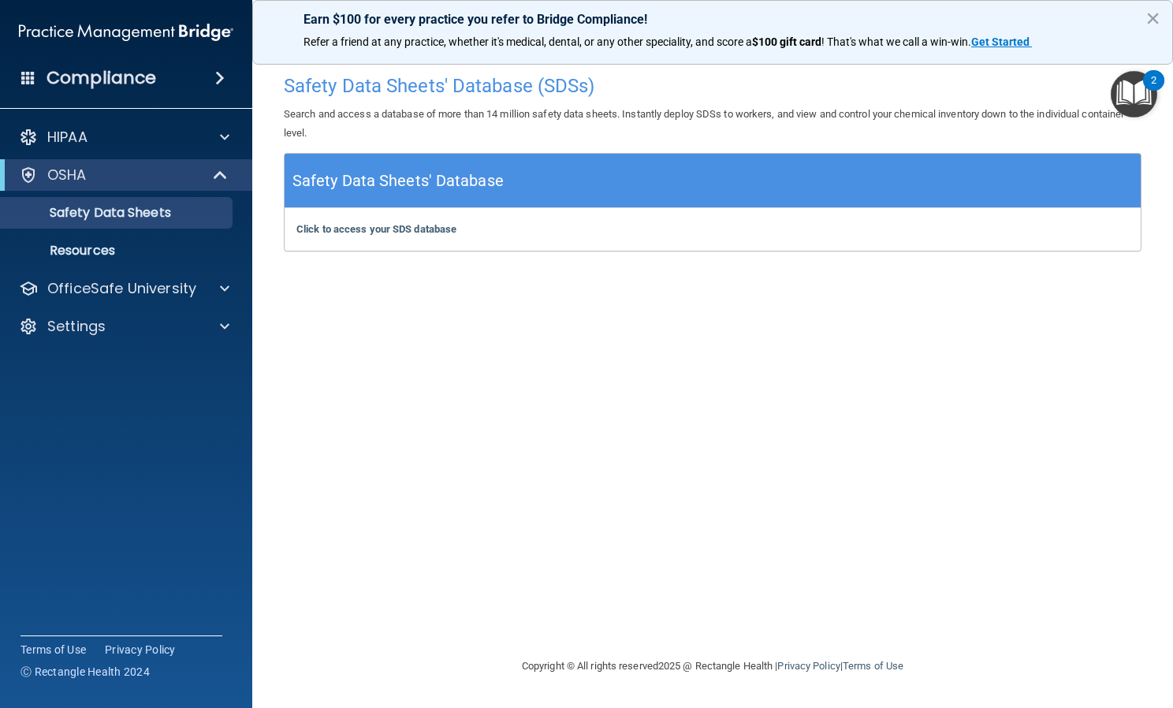
click at [1133, 88] on img "Open Resource Center, 2 new notifications" at bounding box center [1134, 94] width 47 height 47
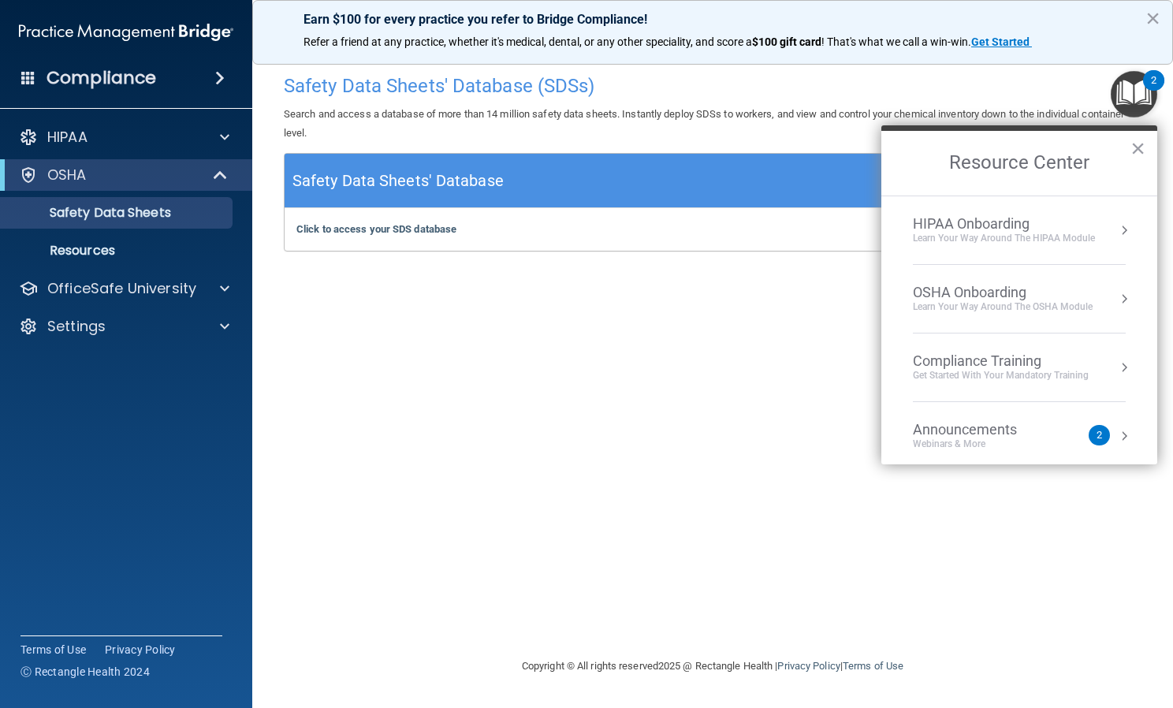
click at [996, 226] on div "HIPAA Onboarding" at bounding box center [1004, 223] width 182 height 17
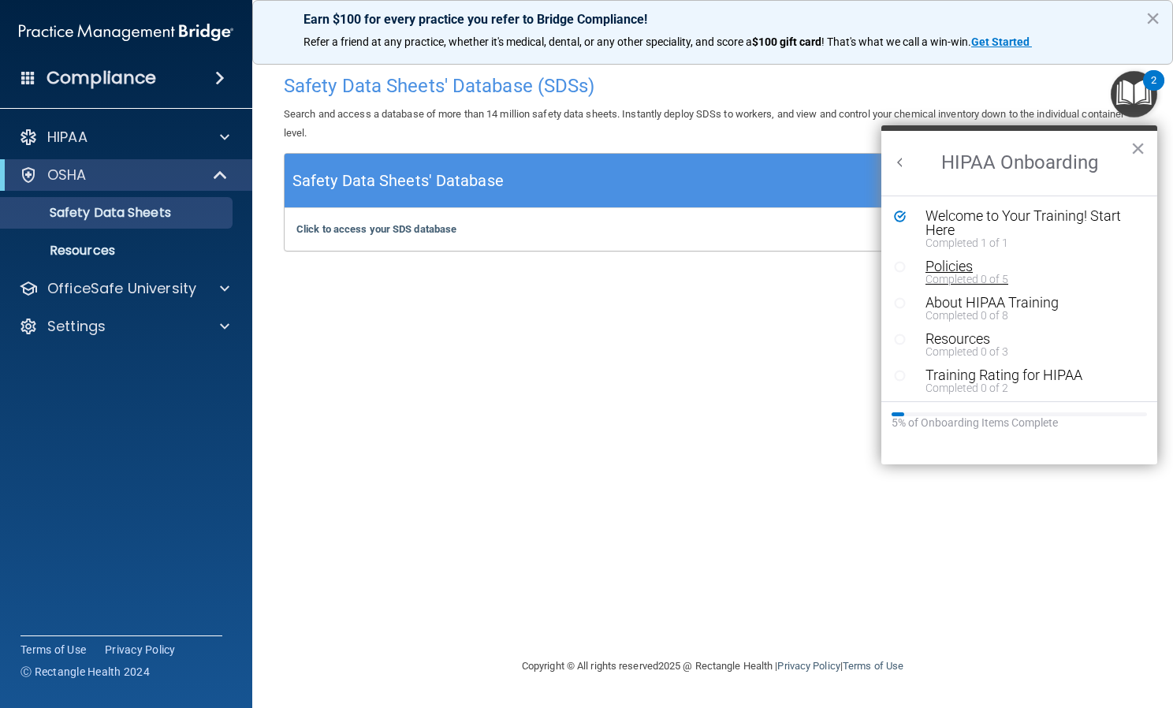
click at [975, 269] on div "Policies" at bounding box center [1024, 266] width 199 height 14
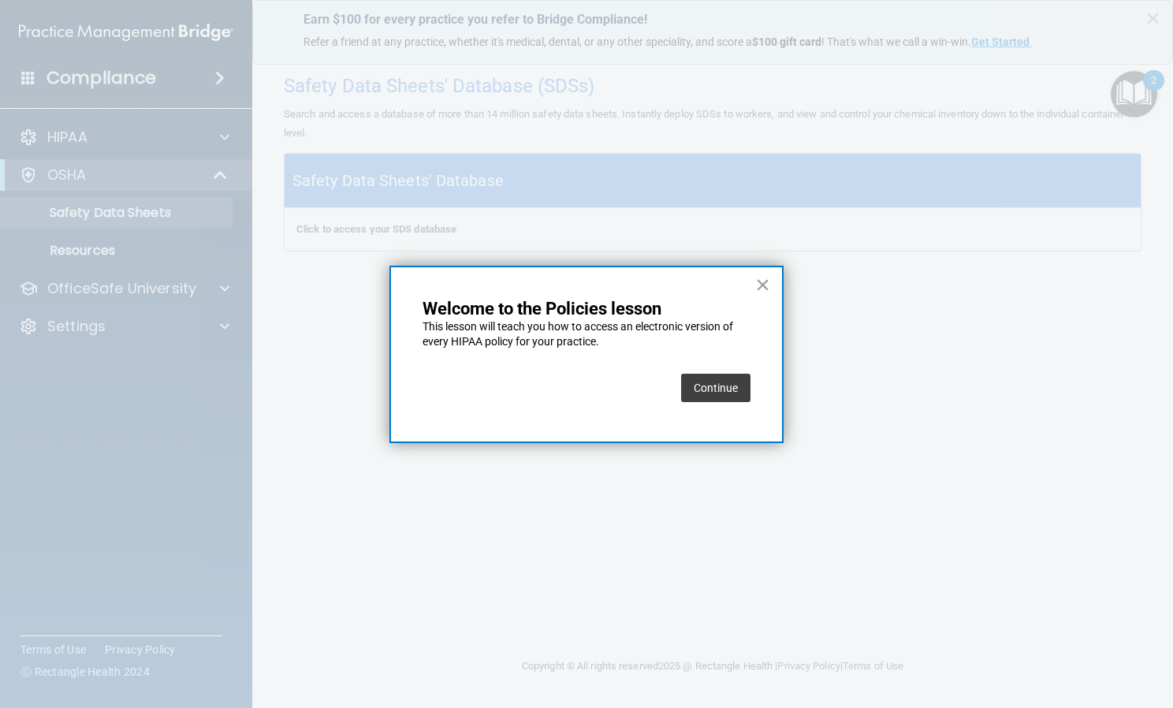
click at [727, 388] on button "Continue" at bounding box center [715, 388] width 69 height 28
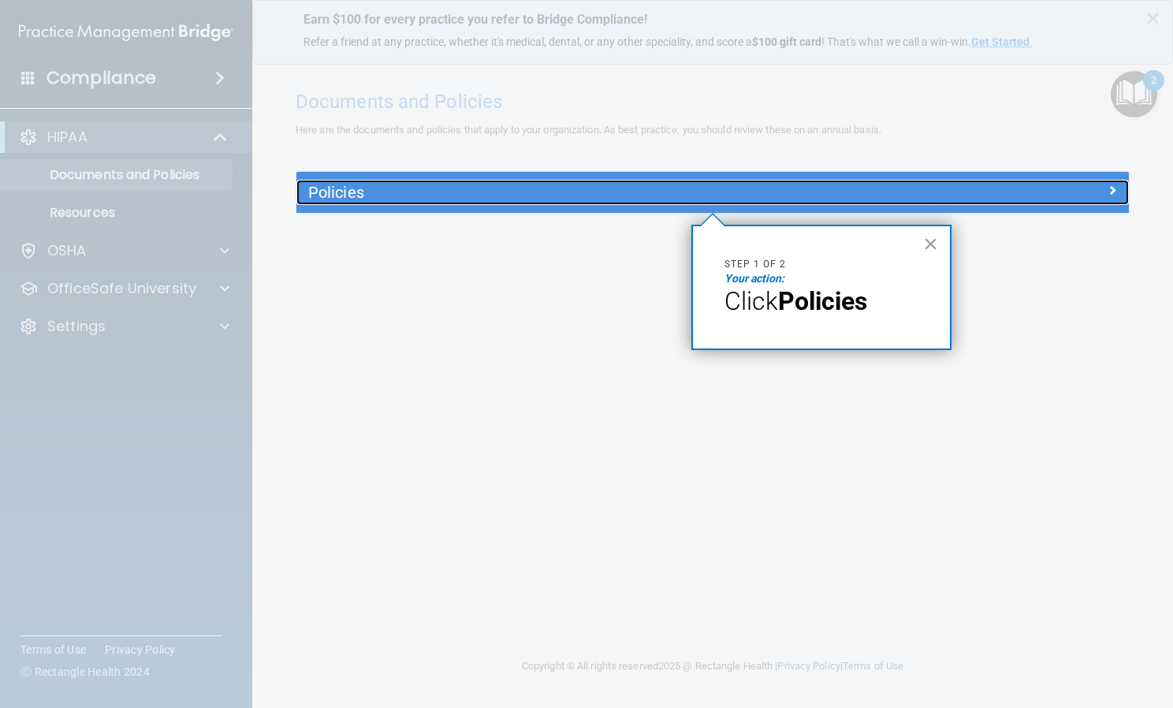
click at [570, 201] on h5 "Policies" at bounding box center [608, 192] width 601 height 17
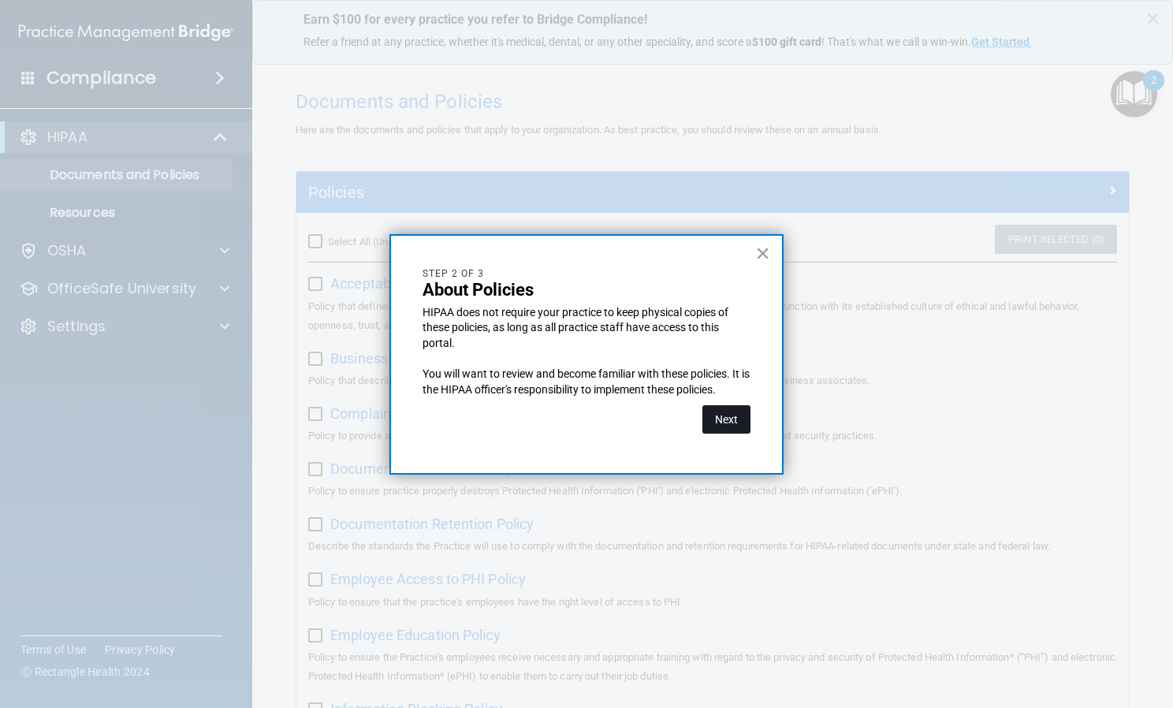
click at [714, 410] on button "Next" at bounding box center [726, 419] width 48 height 28
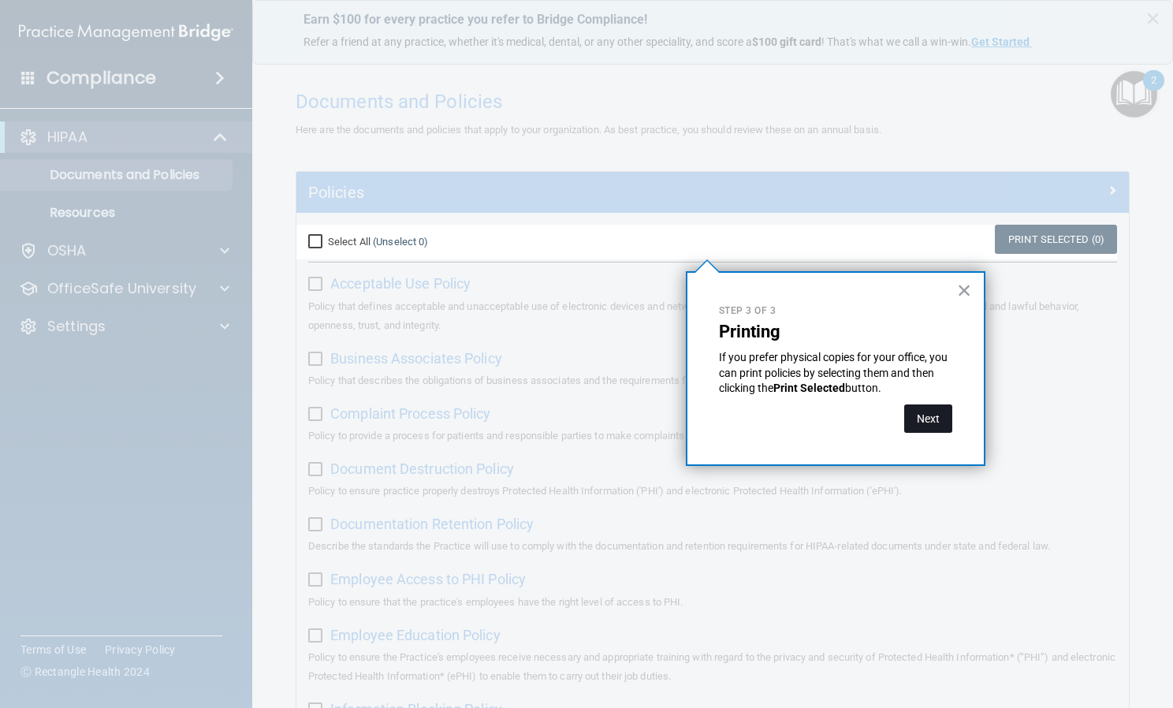
click at [933, 409] on button "Next" at bounding box center [928, 418] width 48 height 28
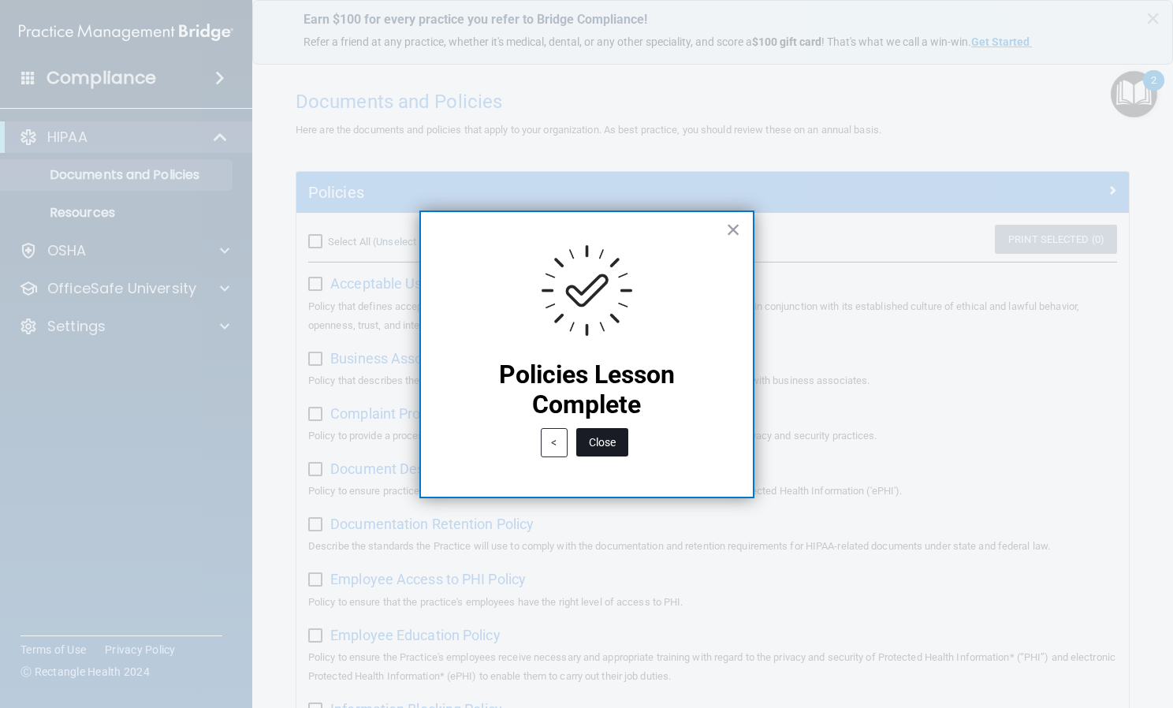
click at [588, 437] on button "Close" at bounding box center [602, 442] width 52 height 28
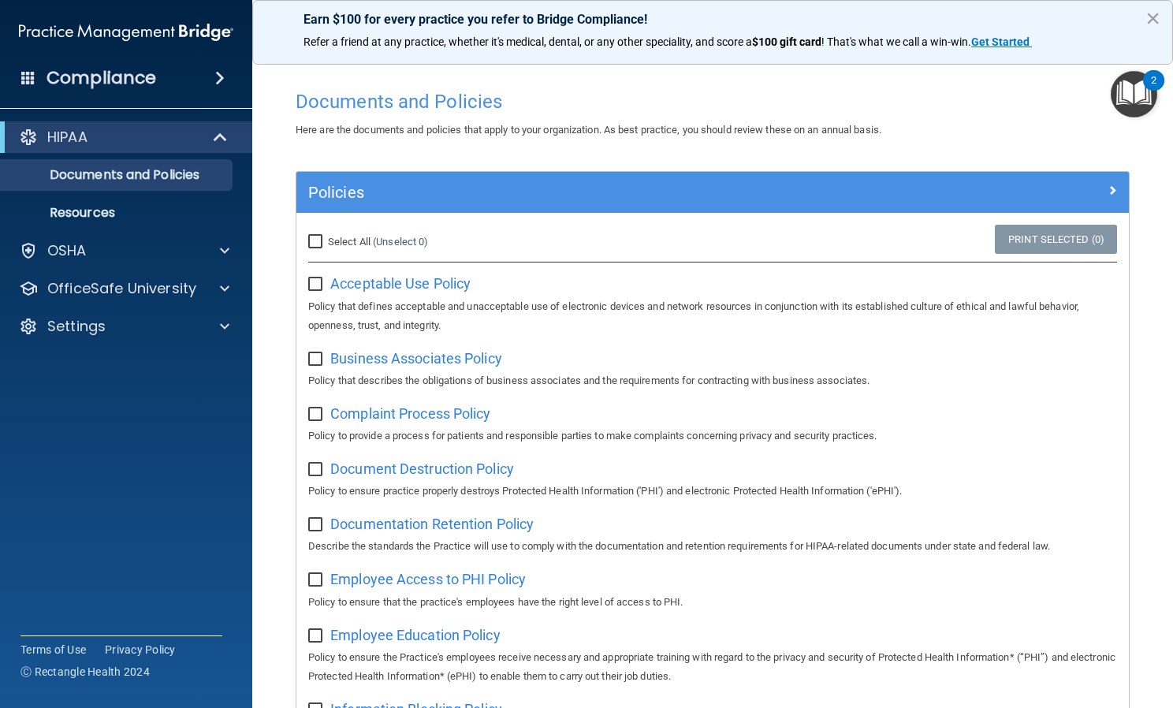
click at [1146, 85] on div "2" at bounding box center [1153, 80] width 21 height 20
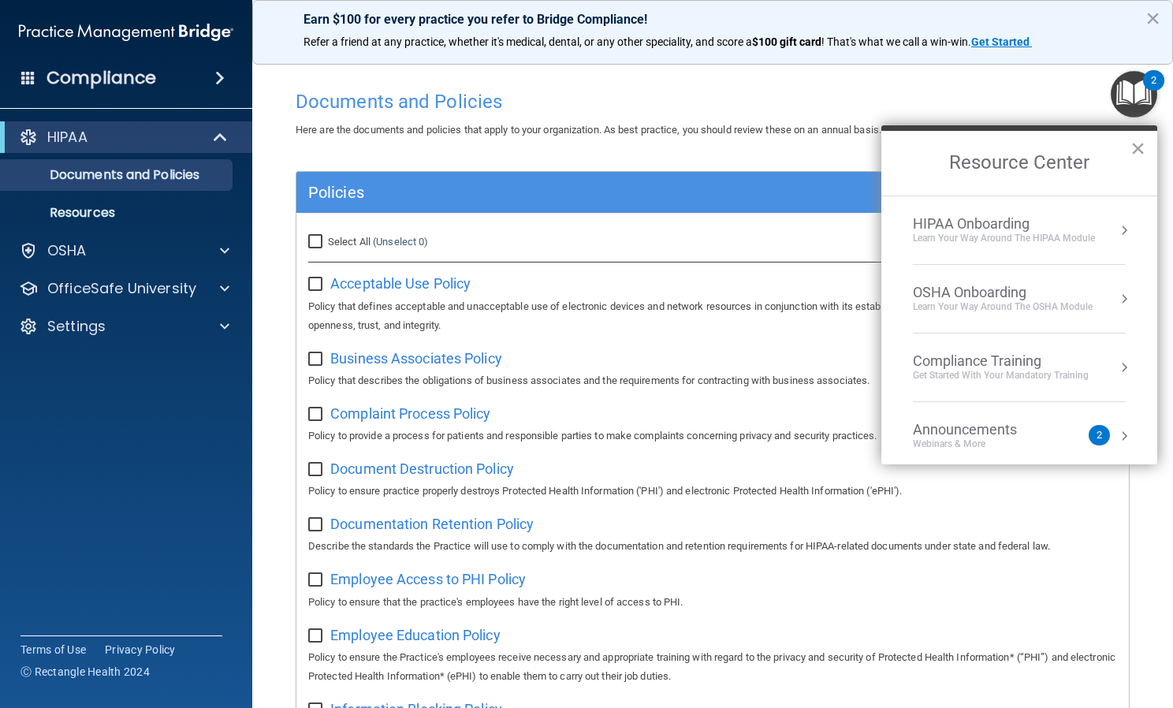
click at [1067, 230] on div "HIPAA Onboarding" at bounding box center [1004, 223] width 182 height 17
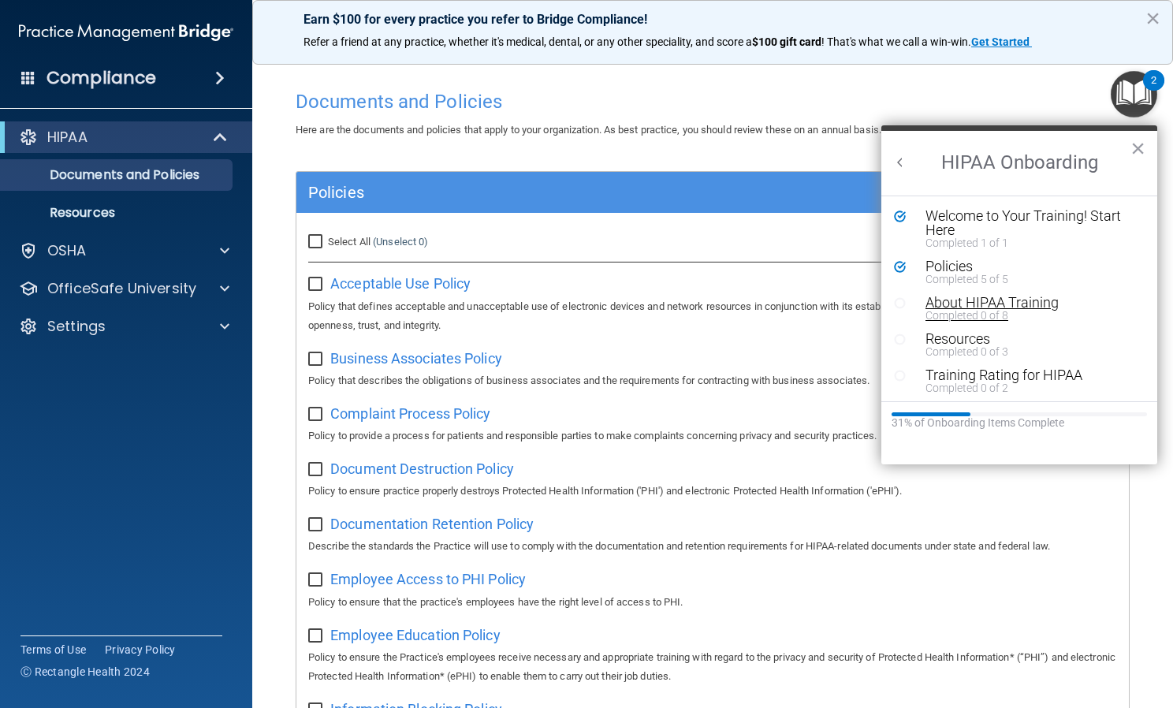
click at [996, 300] on div "About HIPAA Training" at bounding box center [1024, 303] width 199 height 14
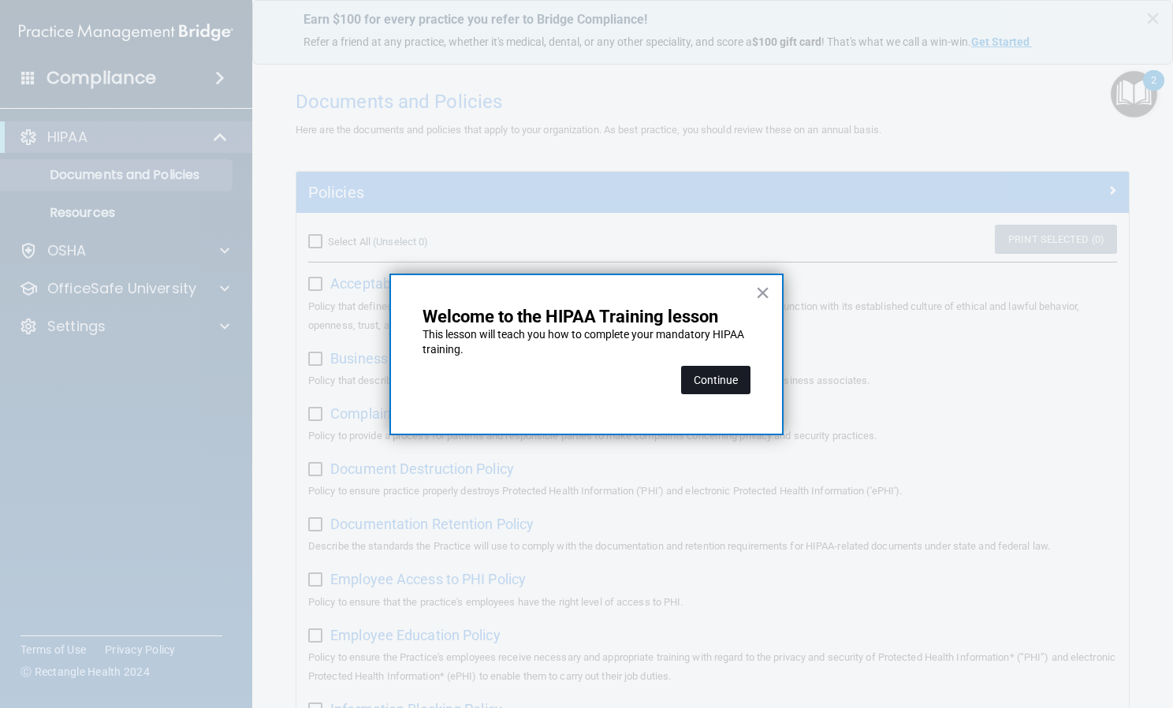
click at [716, 379] on button "Continue" at bounding box center [715, 380] width 69 height 28
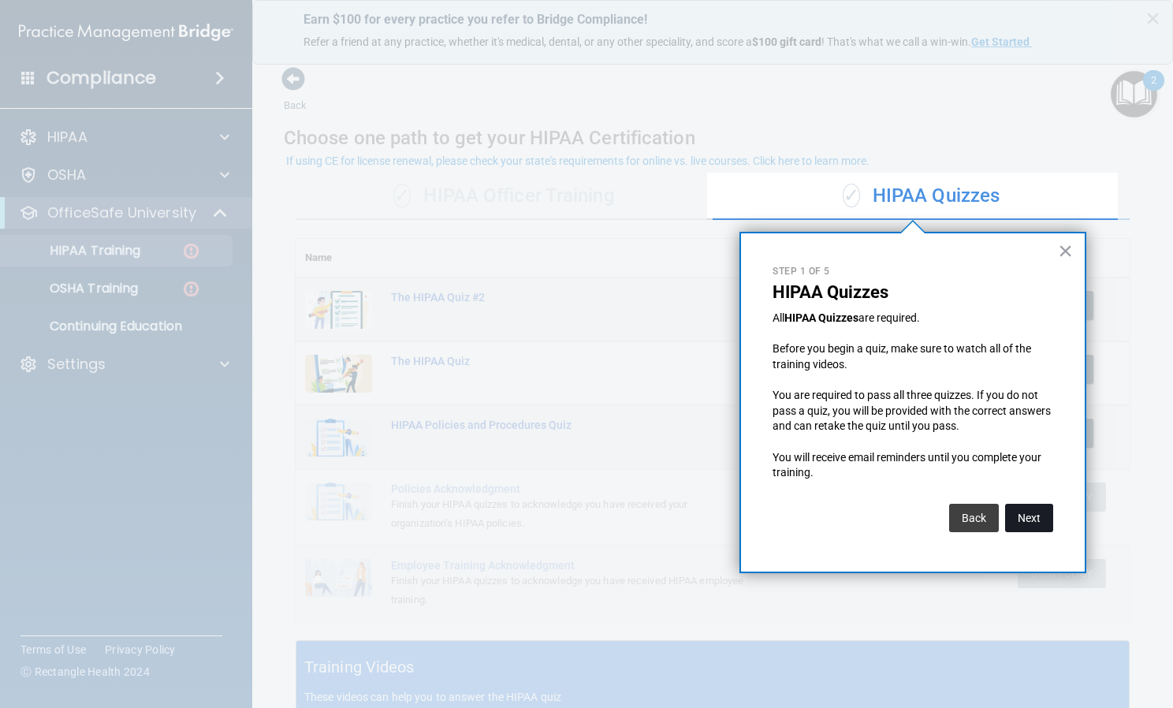
click at [1040, 518] on button "Next" at bounding box center [1029, 518] width 48 height 28
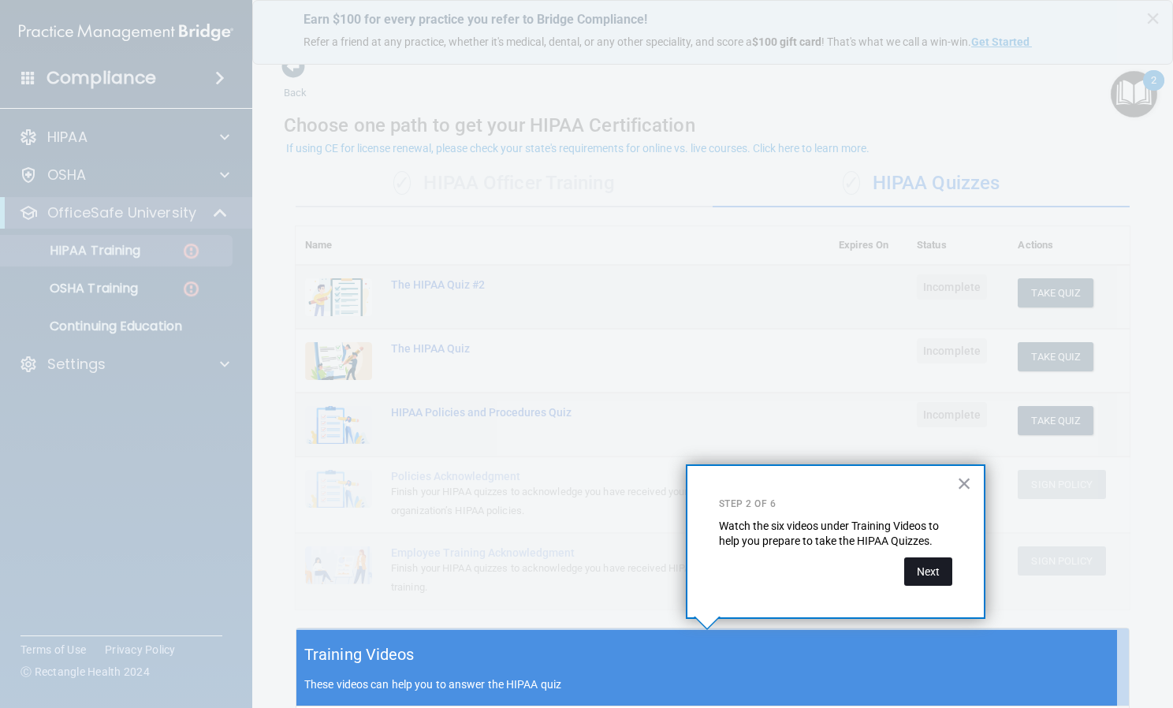
click at [932, 580] on button "Next" at bounding box center [928, 571] width 48 height 28
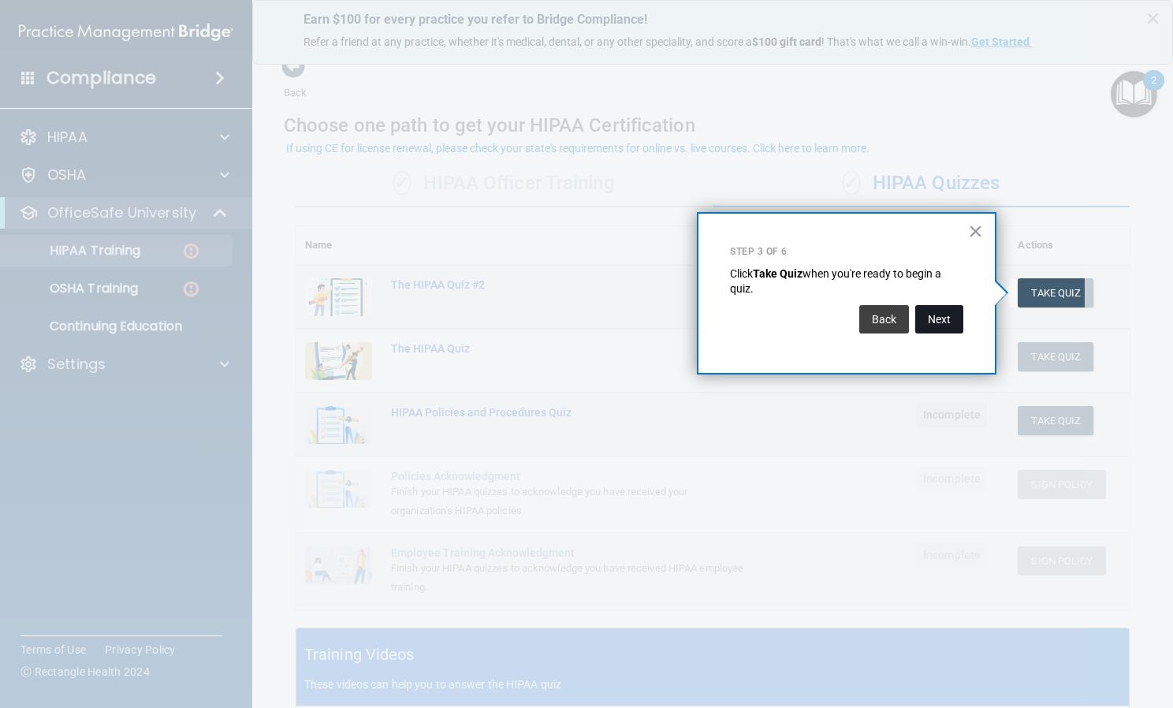
click at [934, 325] on button "Next" at bounding box center [939, 319] width 48 height 28
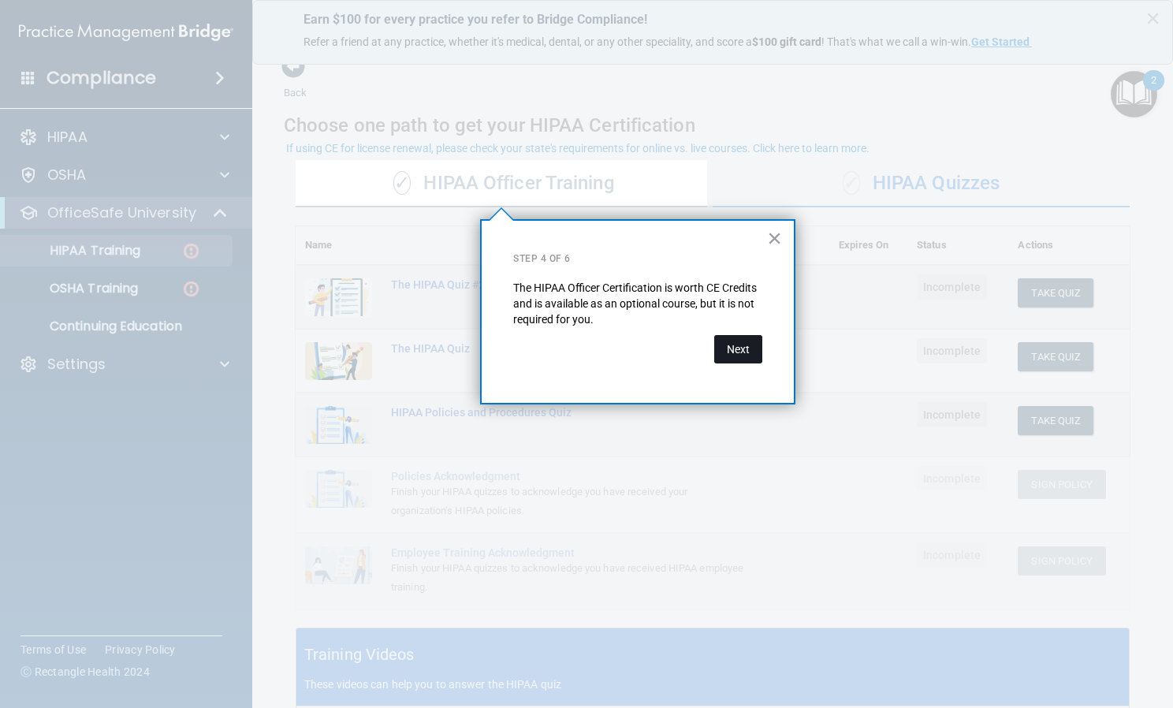
click at [739, 354] on button "Next" at bounding box center [738, 349] width 48 height 28
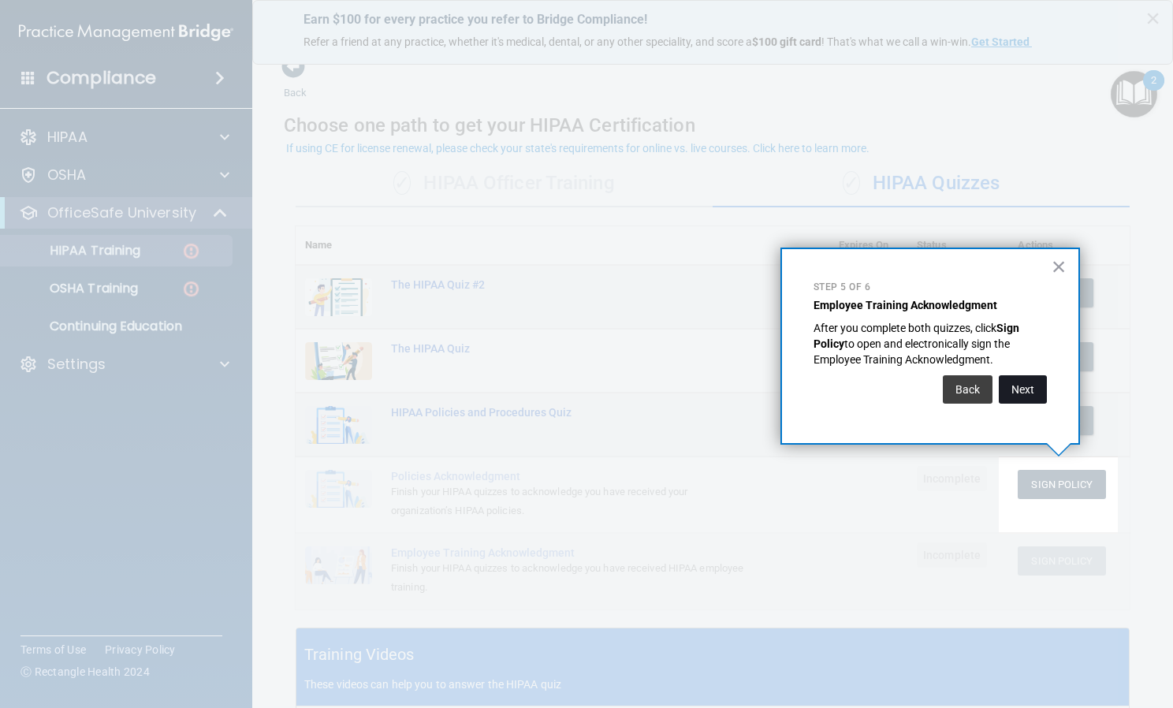
click at [1020, 393] on button "Next" at bounding box center [1023, 389] width 48 height 28
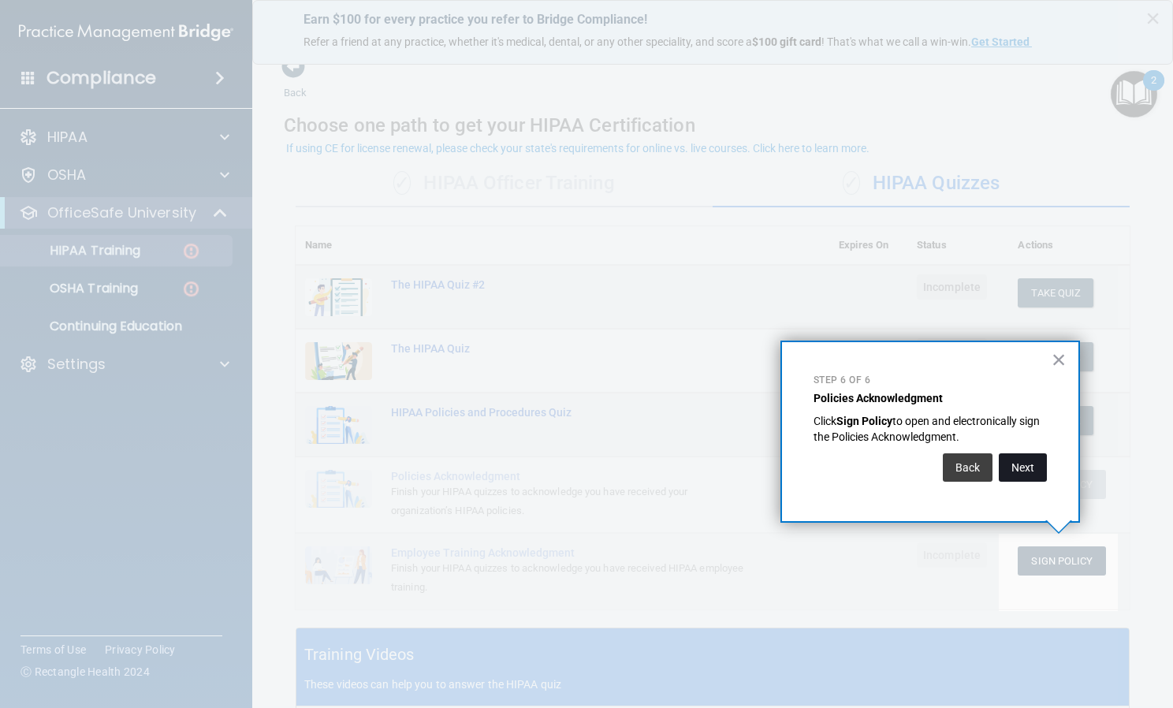
click at [1019, 475] on button "Next" at bounding box center [1023, 467] width 48 height 28
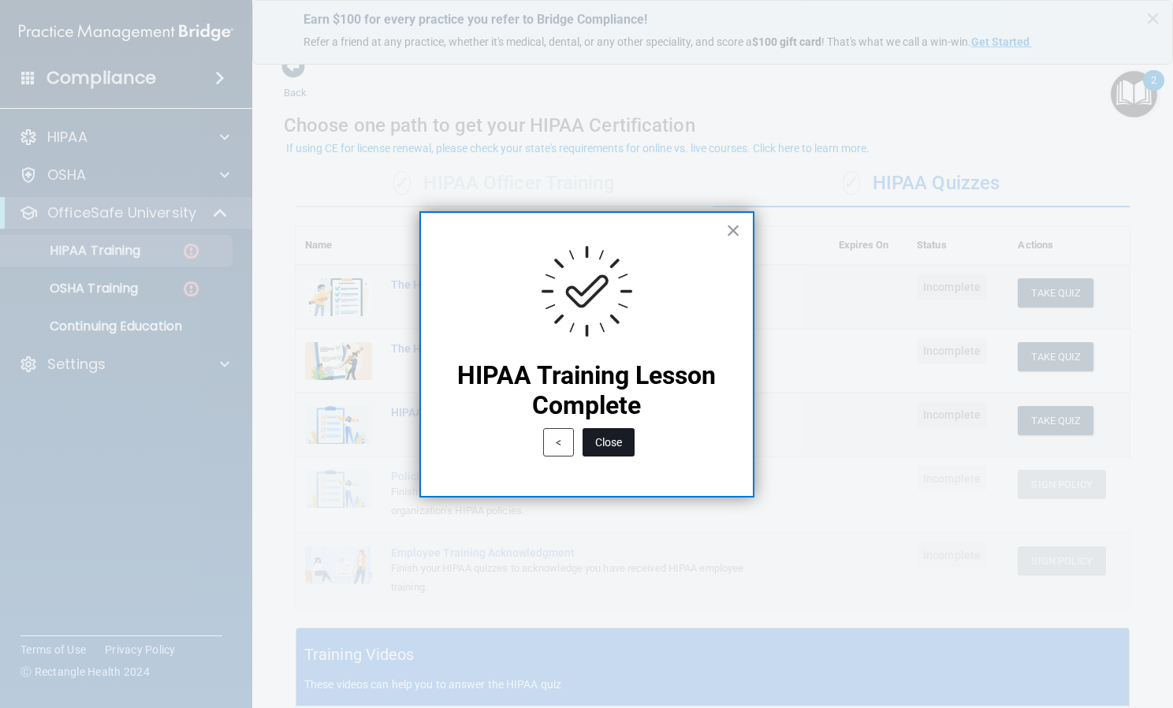
click at [605, 440] on button "Close" at bounding box center [609, 442] width 52 height 28
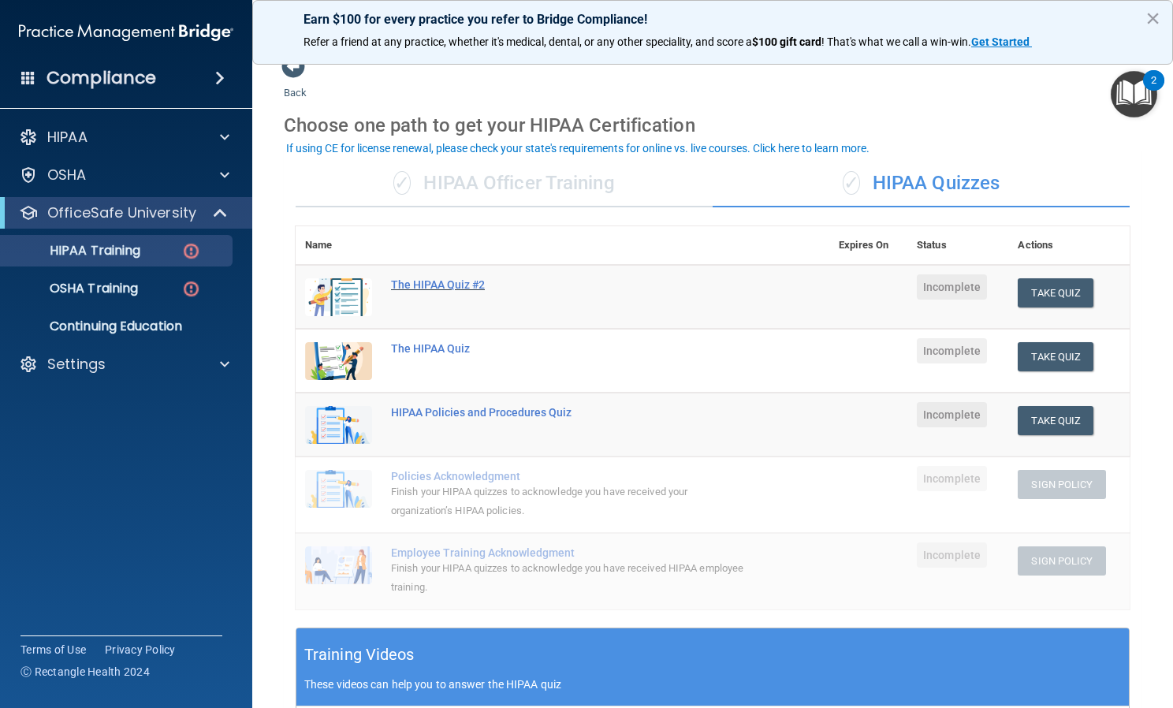
click at [456, 285] on div "The HIPAA Quiz #2" at bounding box center [570, 284] width 359 height 13
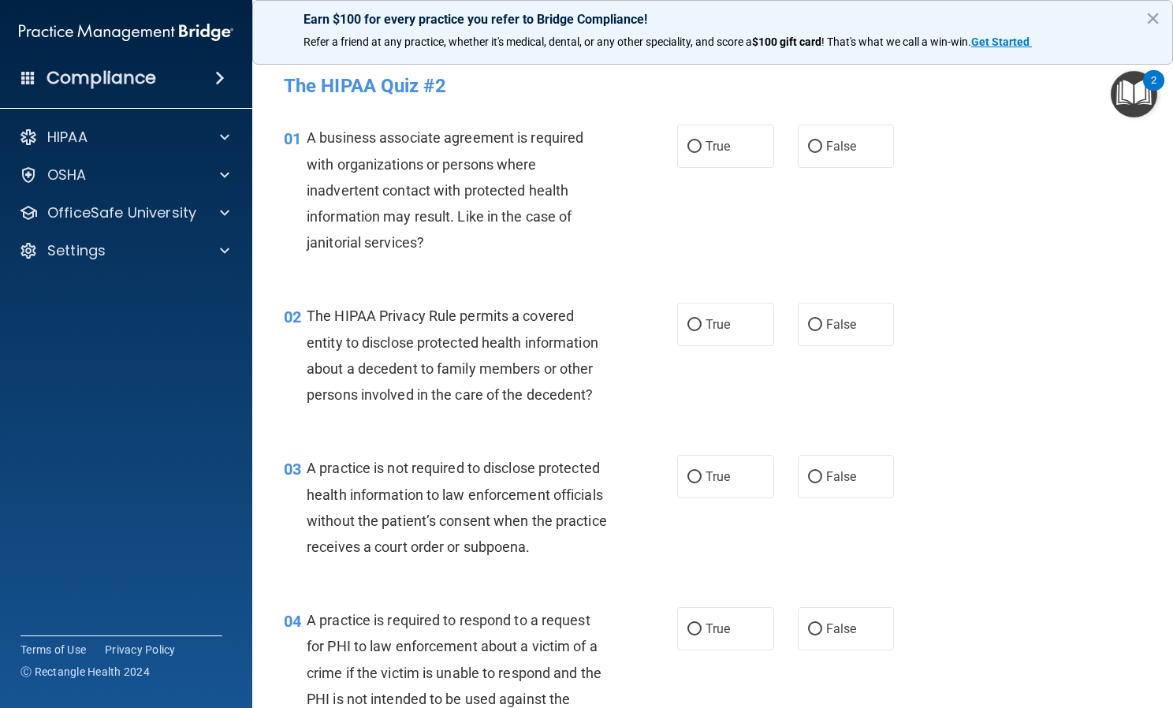
click at [307, 136] on span "A business associate agreement is required with organizations or persons where …" at bounding box center [445, 189] width 277 height 121
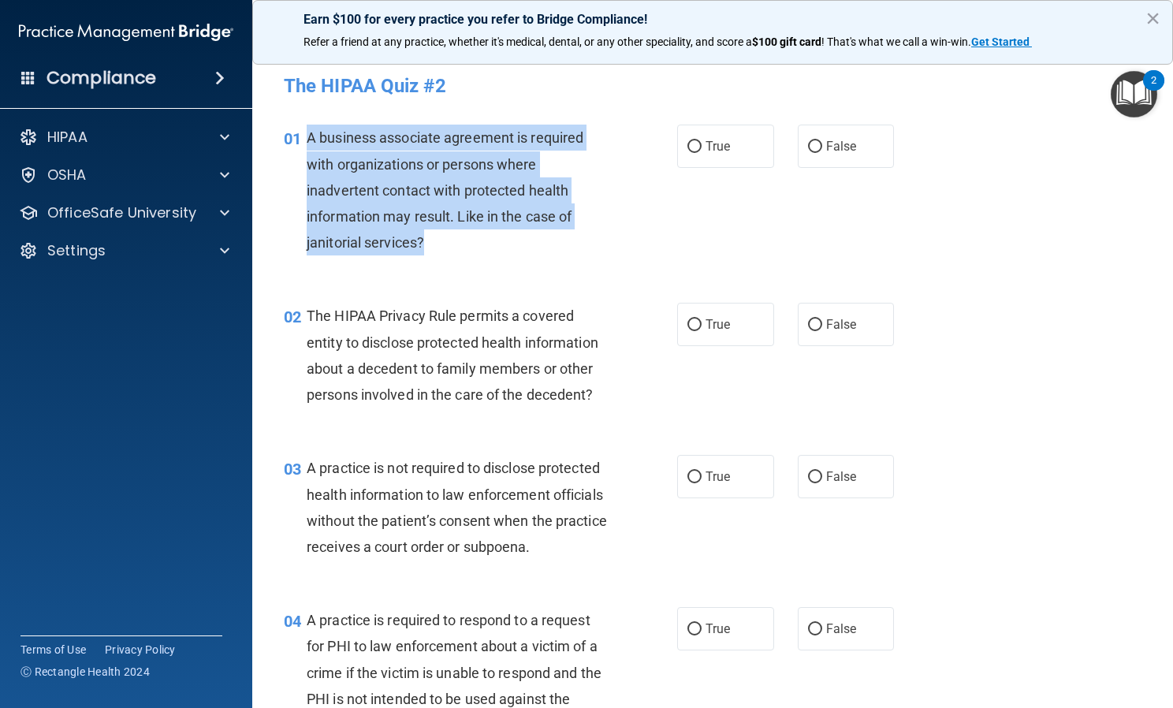
drag, startPoint x: 307, startPoint y: 136, endPoint x: 449, endPoint y: 241, distance: 176.9
click at [449, 241] on div "A business associate agreement is required with organizations or persons where …" at bounding box center [463, 190] width 313 height 131
copy span "A business associate agreement is required with organizations or persons where …"
click at [449, 241] on div "A business associate agreement is required with organizations or persons where …" at bounding box center [463, 190] width 313 height 131
